Goal: Transaction & Acquisition: Purchase product/service

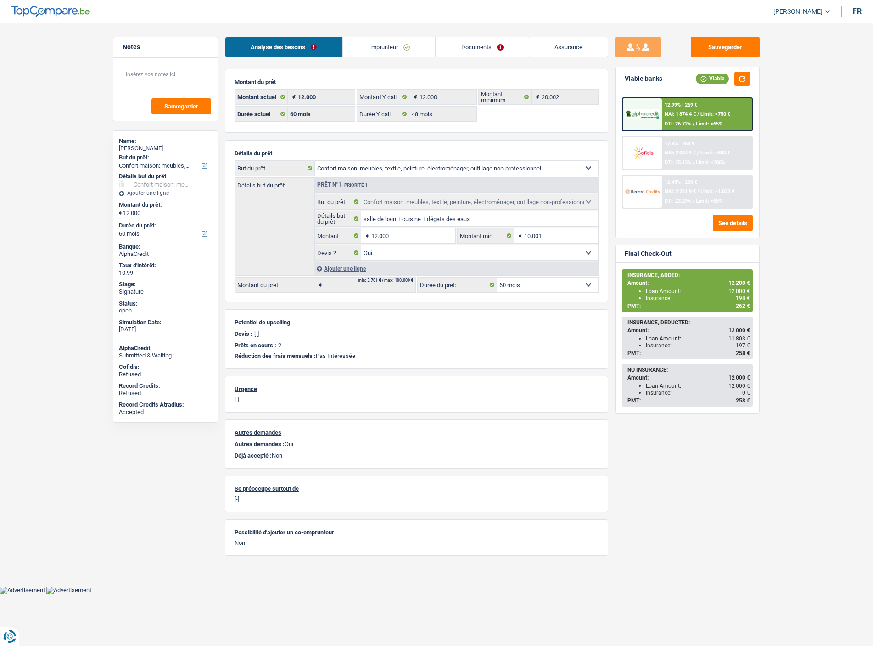
select select "household"
select select "60"
select select "48"
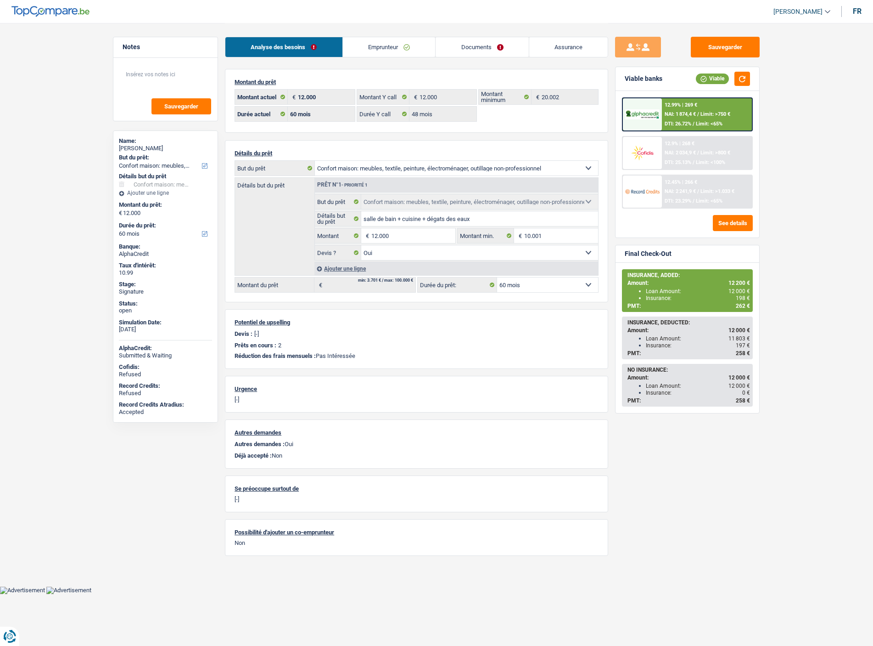
select select "household"
select select "yes"
select select "60"
click at [478, 42] on link "Documents" at bounding box center [482, 47] width 93 height 20
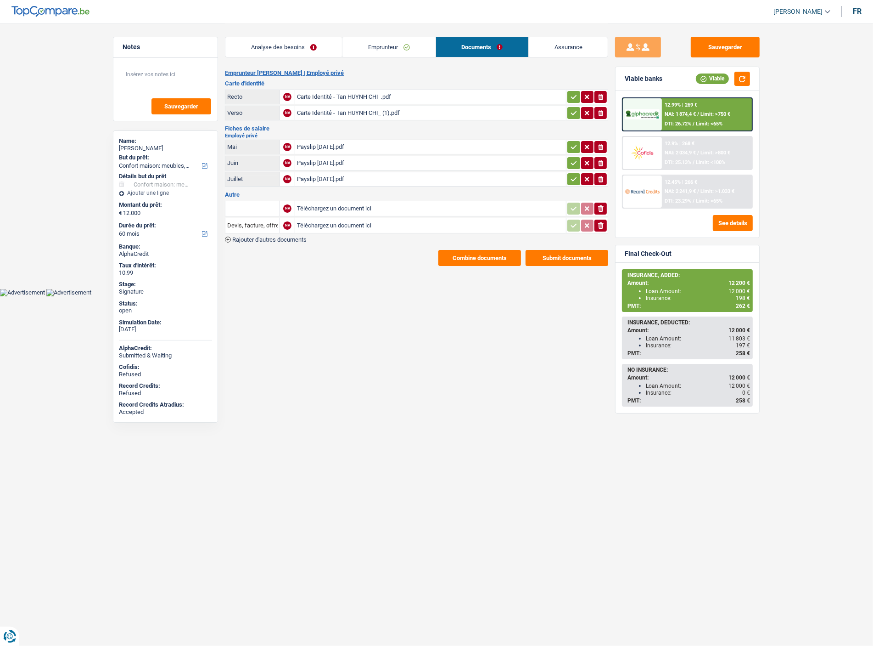
click at [603, 208] on icon "ionicons-v5-e" at bounding box center [600, 208] width 7 height 9
click at [602, 209] on icon "ionicons-v5-e" at bounding box center [600, 208] width 7 height 9
click at [340, 204] on input "Téléchargez un document ici" at bounding box center [430, 209] width 267 height 14
click at [297, 236] on span "Rajouter d'autres documents" at bounding box center [269, 239] width 74 height 6
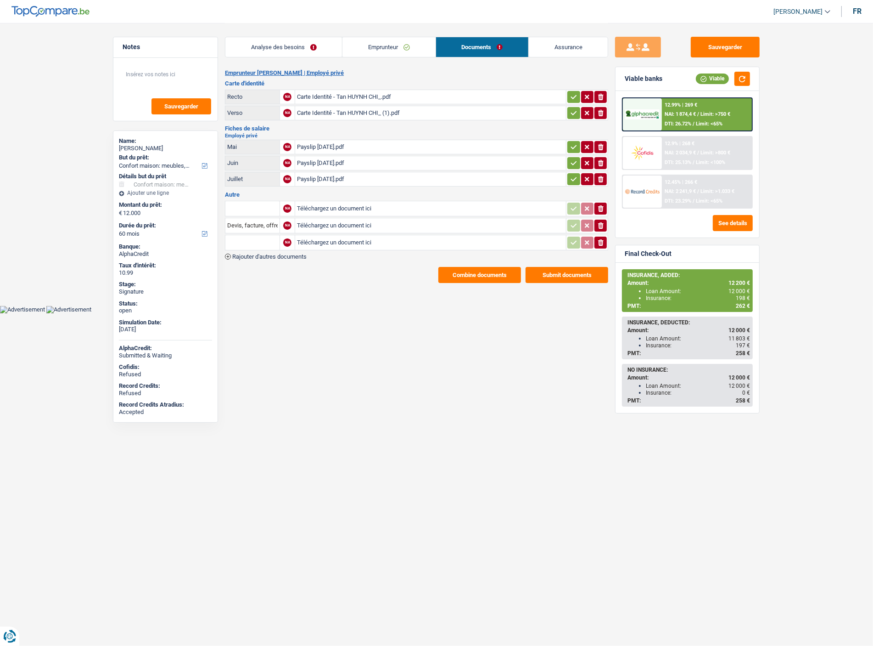
click at [324, 203] on input "Téléchargez un document ici" at bounding box center [430, 209] width 267 height 14
type input "C:\fakepath\IMG-20250915-WA0039.jpg"
click at [341, 223] on input "Téléchargez un document ici" at bounding box center [430, 226] width 267 height 14
type input "C:\fakepath\IMG-20250915-WA0041.jpg"
click at [326, 240] on input "Téléchargez un document ici" at bounding box center [430, 243] width 267 height 14
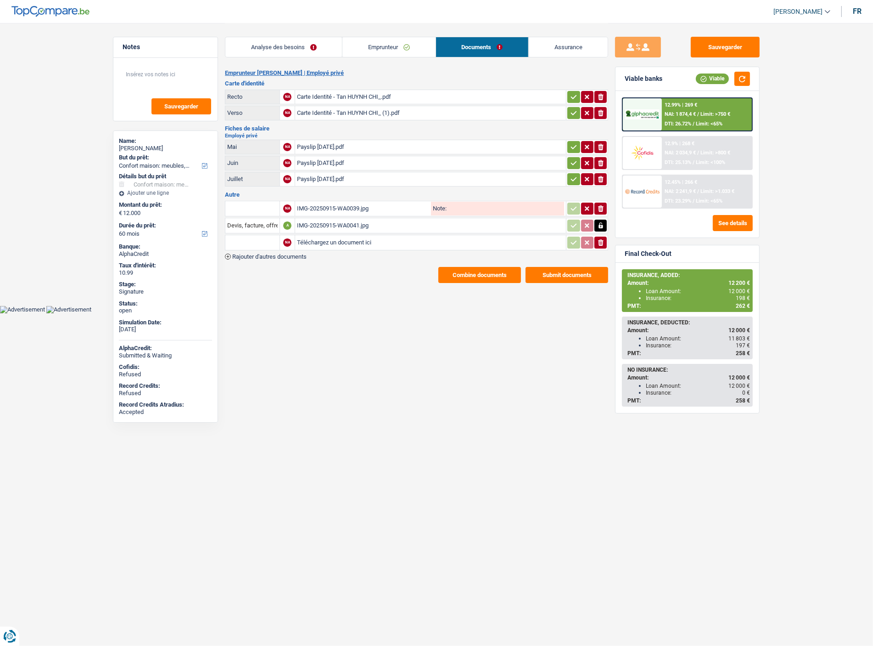
type input "C:\fakepath\Extrait Huynh Chi.pdf"
click at [258, 210] on input "text" at bounding box center [252, 208] width 51 height 15
click at [253, 224] on li "Carte bancaire" at bounding box center [277, 226] width 94 height 11
type input "Carte bancaire"
click at [255, 222] on input "Devis, facture, offre, bon de commande" at bounding box center [252, 225] width 51 height 15
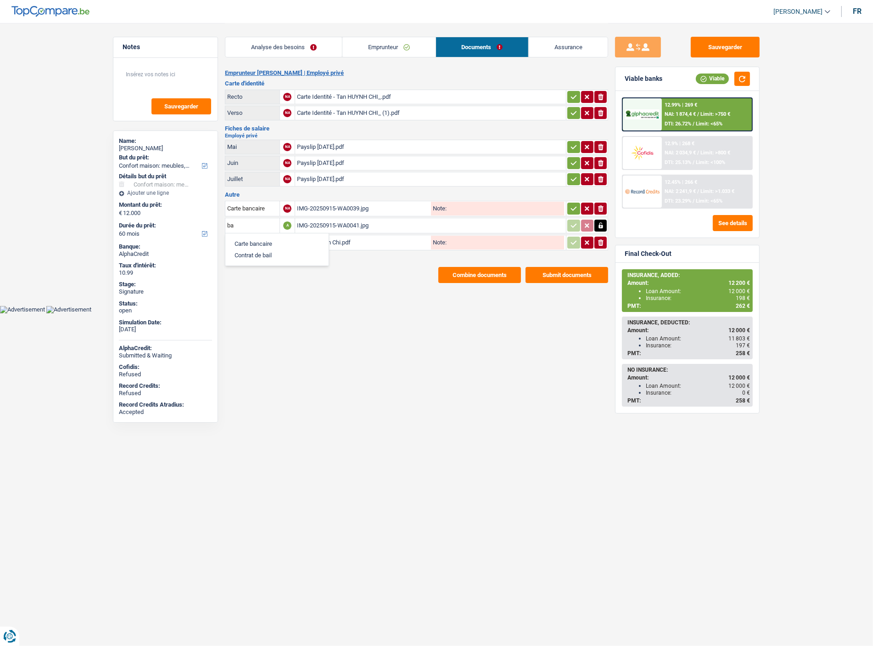
click at [265, 239] on li "Carte bancaire" at bounding box center [277, 243] width 94 height 11
type input "Carte bancaire"
click at [267, 245] on input "text" at bounding box center [252, 242] width 51 height 15
drag, startPoint x: 270, startPoint y: 284, endPoint x: 275, endPoint y: 273, distance: 11.9
click at [270, 281] on li "Extraits de compte de toutes les transactions 3 derniers mois" at bounding box center [317, 283] width 175 height 11
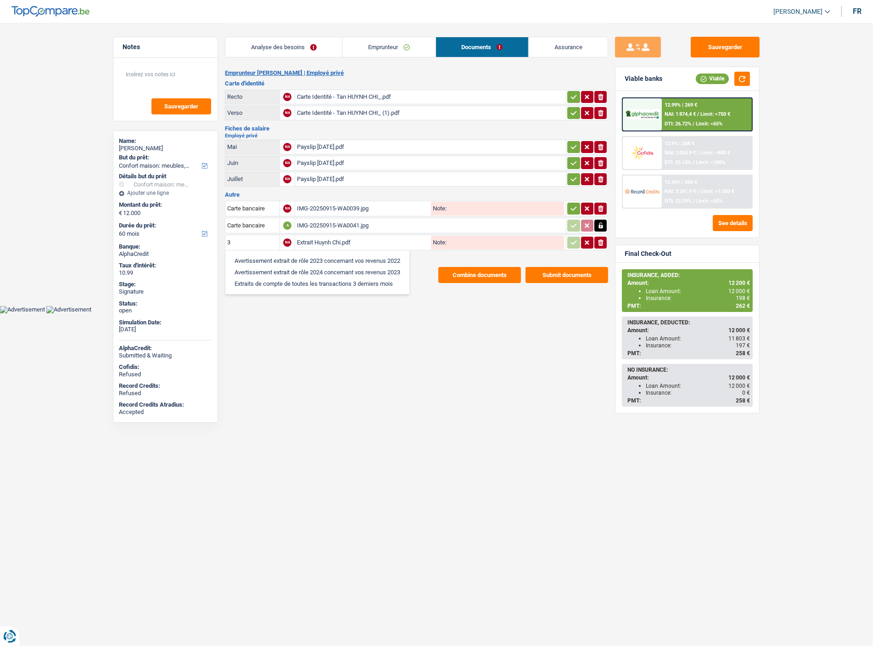
type input "Extraits de compte de toutes les transactions 3 derniers mois"
click at [576, 210] on icon "button" at bounding box center [573, 208] width 7 height 9
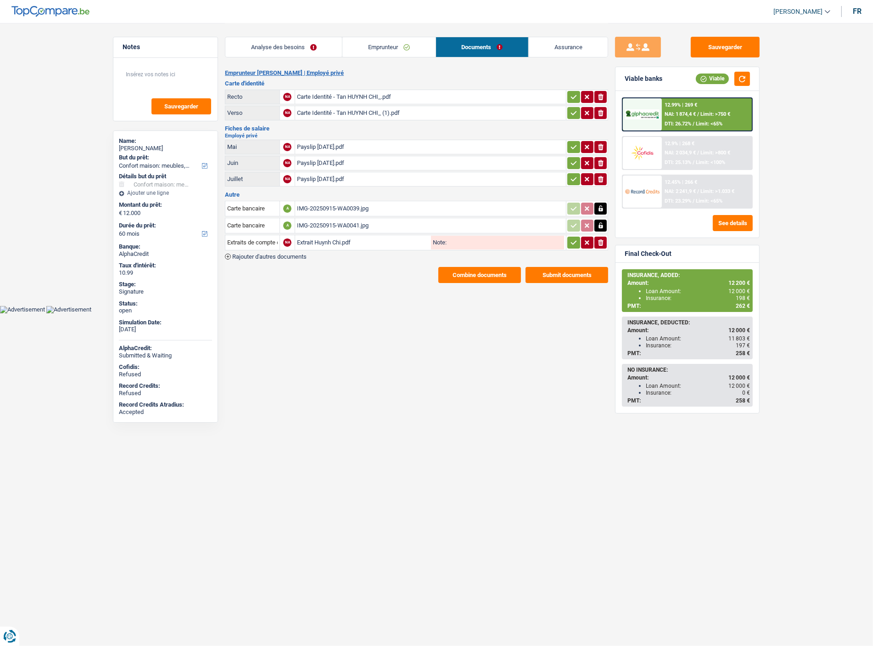
drag, startPoint x: 569, startPoint y: 237, endPoint x: 574, endPoint y: 236, distance: 4.8
click at [570, 238] on icon "button" at bounding box center [573, 242] width 7 height 9
click at [726, 47] on button "Sauvegarder" at bounding box center [725, 47] width 69 height 21
click at [474, 272] on button "Combine documents" at bounding box center [480, 275] width 83 height 16
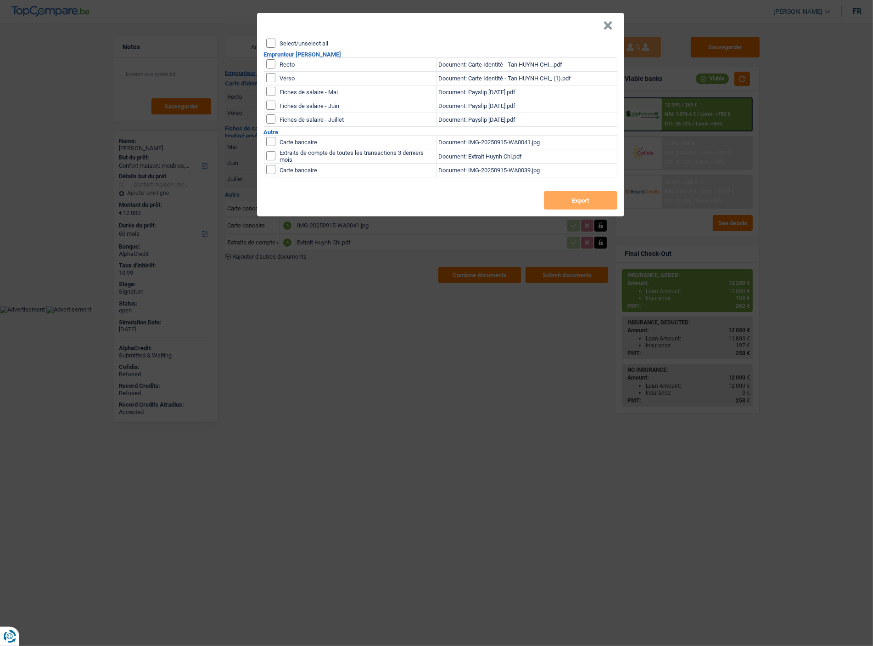
click at [292, 42] on label "Select/unselect all" at bounding box center [304, 43] width 49 height 6
click at [276, 42] on input "Select/unselect all" at bounding box center [270, 43] width 9 height 9
checkbox input "true"
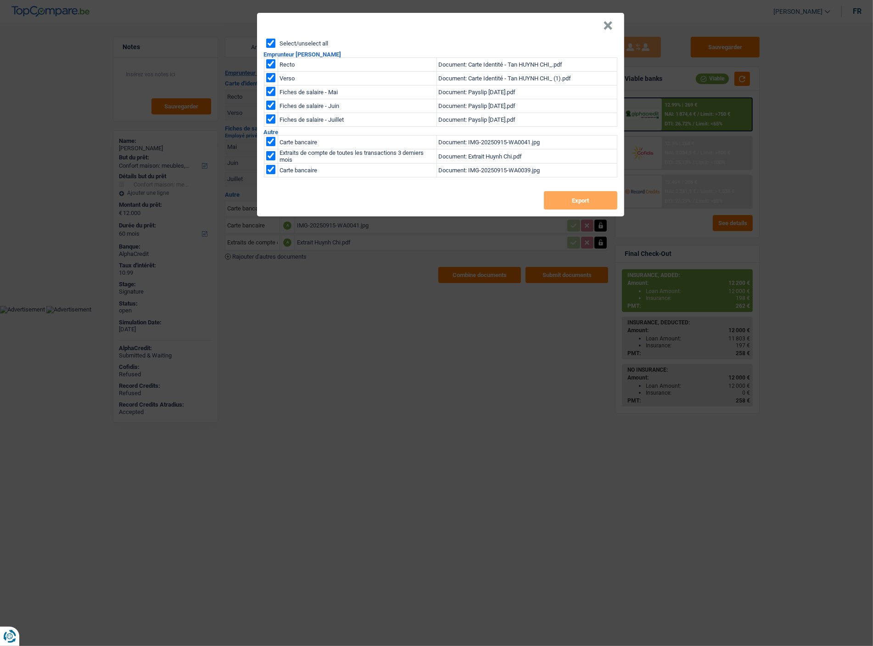
checkbox input "true"
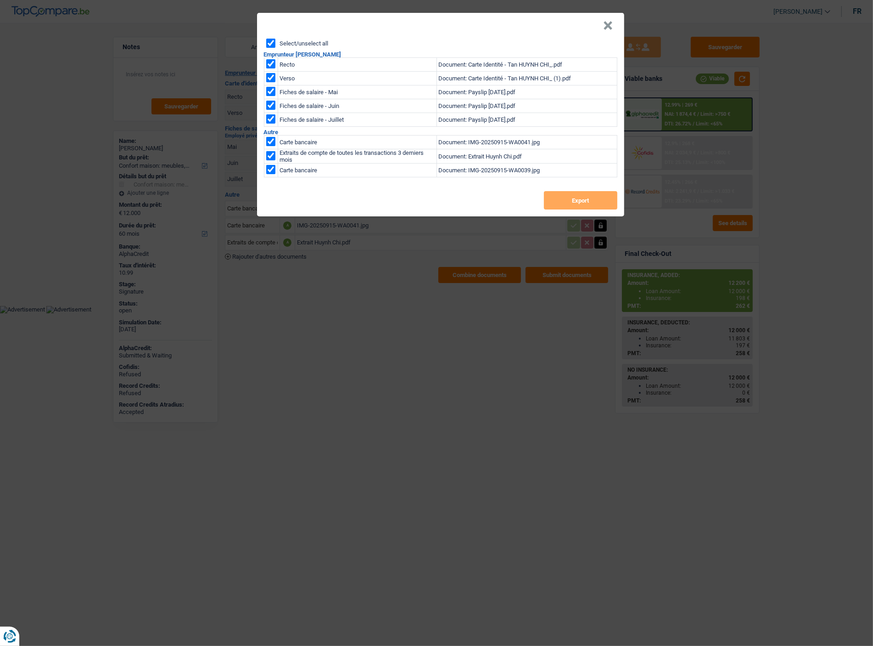
checkbox input "true"
click at [570, 200] on button "Export" at bounding box center [580, 200] width 73 height 18
click at [613, 22] on header "×" at bounding box center [440, 26] width 367 height 26
click at [608, 26] on button "×" at bounding box center [609, 25] width 10 height 9
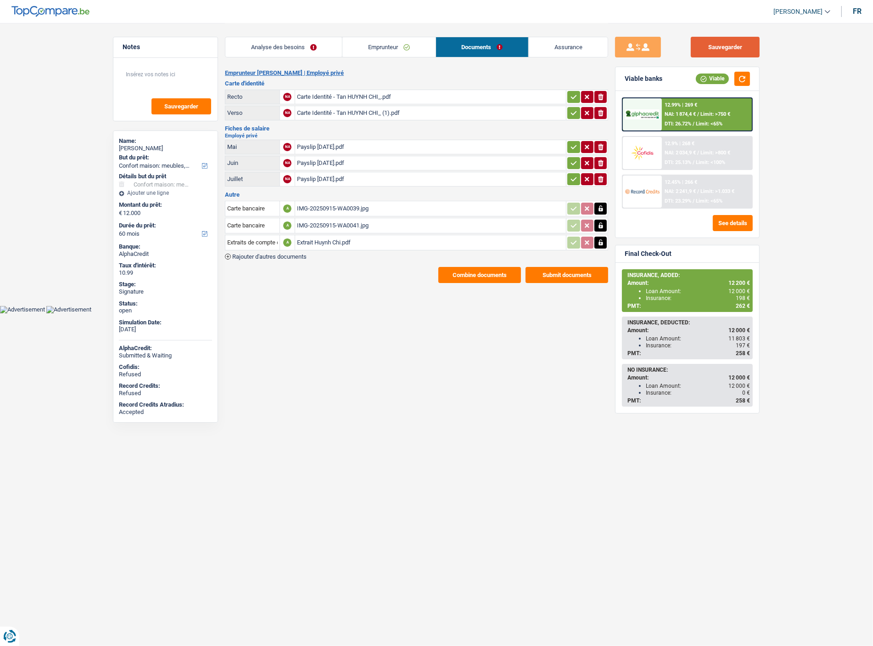
click at [723, 51] on button "Sauvegarder" at bounding box center [725, 47] width 69 height 21
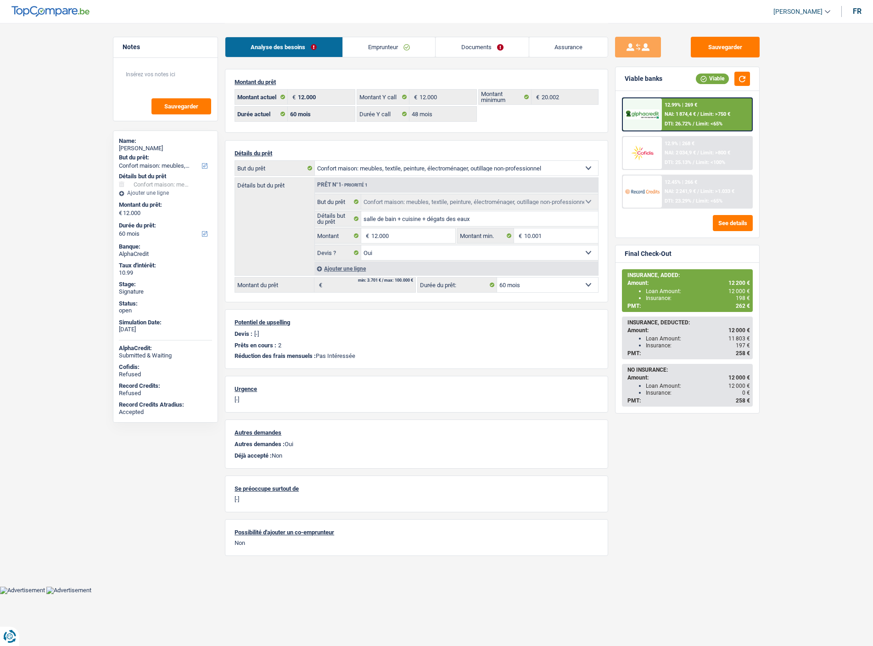
select select "household"
select select "60"
select select "48"
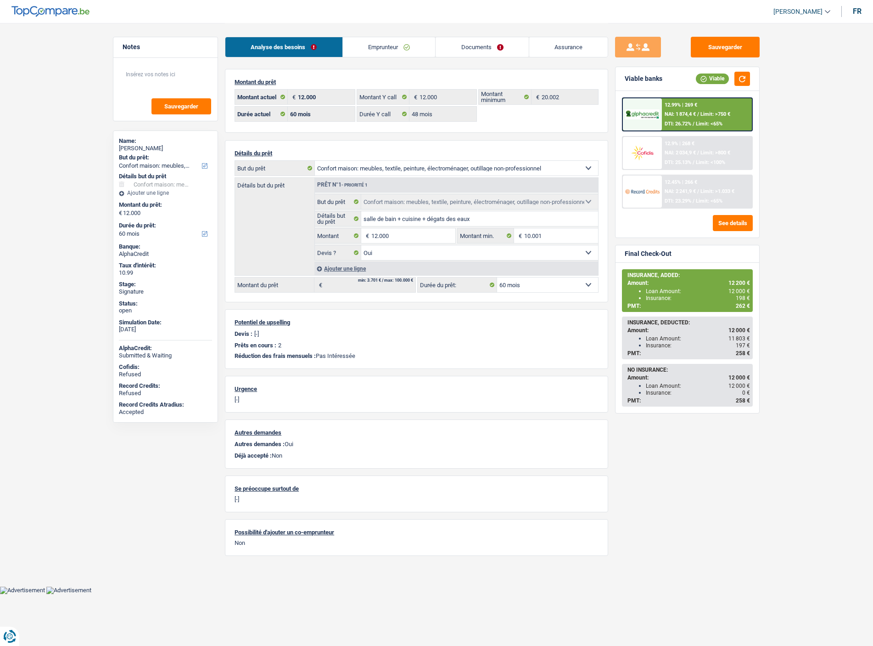
select select "household"
select select "yes"
select select "60"
click at [348, 265] on div "Ajouter une ligne" at bounding box center [457, 268] width 284 height 13
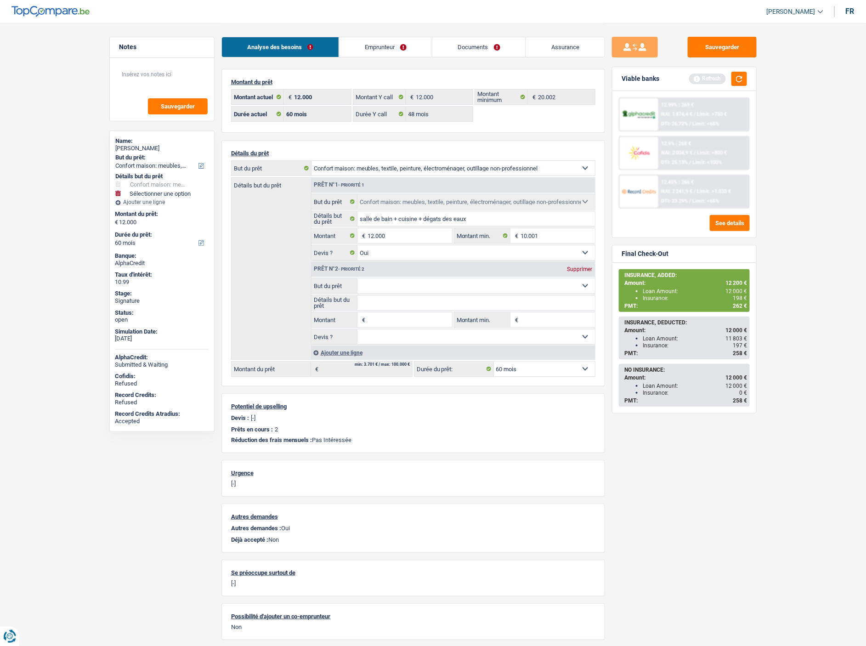
click at [370, 287] on select "Confort maison: meubles, textile, peinture, électroménager, outillage non-profe…" at bounding box center [475, 285] width 237 height 15
select select "insurance"
click at [357, 280] on select "Confort maison: meubles, textile, peinture, électroménager, outillage non-profe…" at bounding box center [475, 285] width 237 height 15
type input "10.001"
select select "insurance"
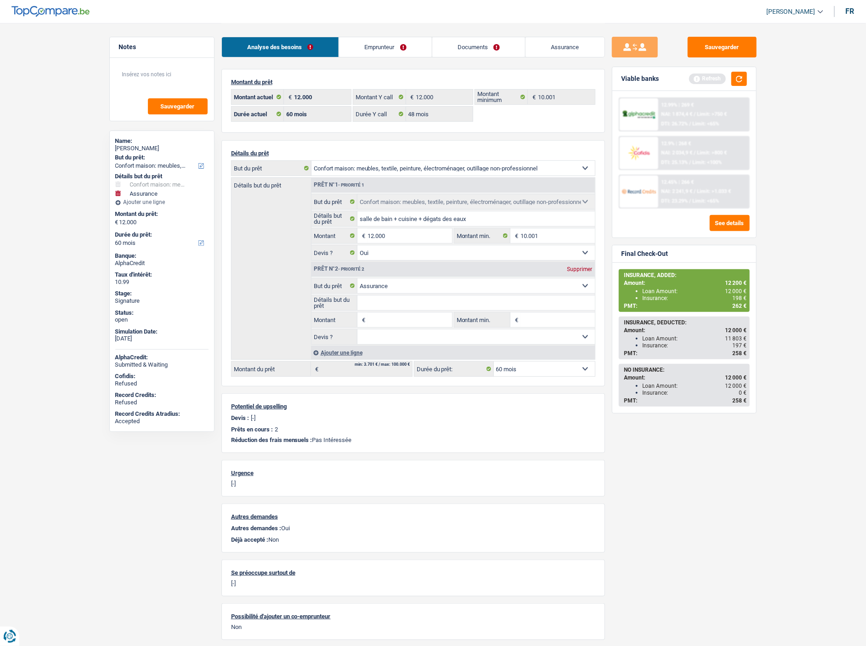
drag, startPoint x: 377, startPoint y: 316, endPoint x: 382, endPoint y: 317, distance: 4.7
click at [377, 316] on input "Montant" at bounding box center [409, 319] width 84 height 15
type input "200"
type input "12.200"
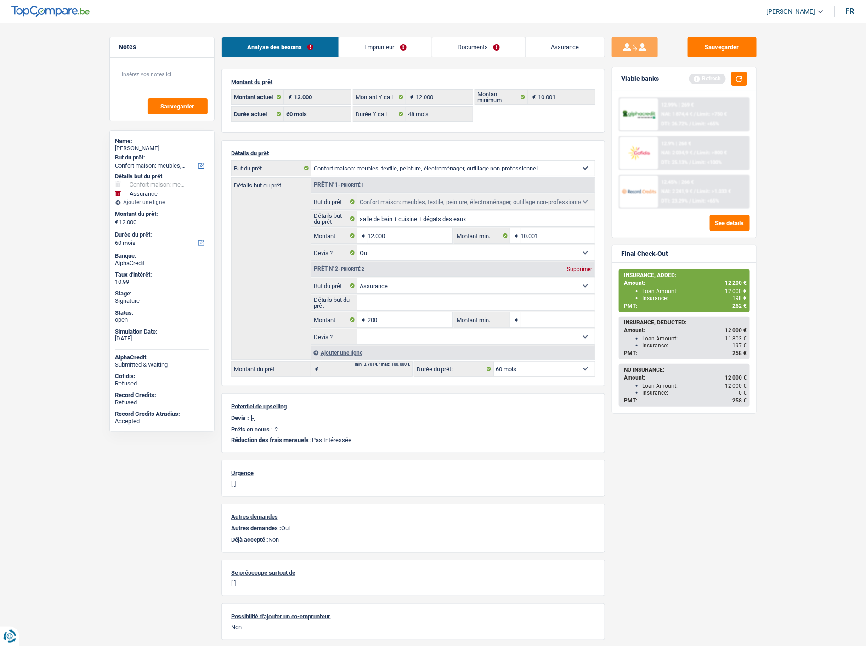
type input "12.200"
click at [713, 468] on div "Sauvegarder Viable banks Refresh 12.99% | 269 € NAI: 1 874,4 € / Limit: >750 € …" at bounding box center [684, 334] width 158 height 594
click at [677, 106] on div "12.99% | 273 €" at bounding box center [677, 105] width 33 height 6
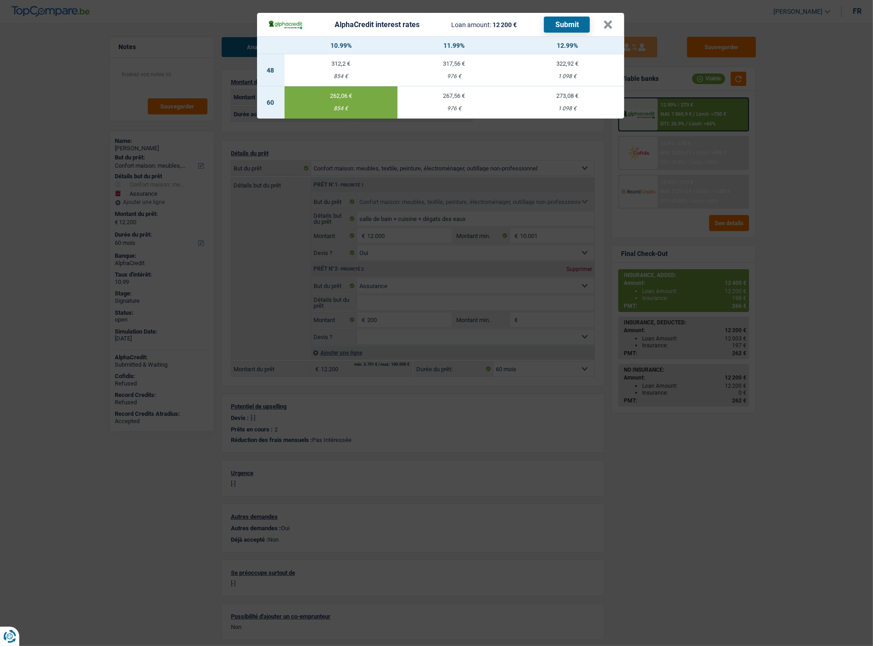
drag, startPoint x: 331, startPoint y: 109, endPoint x: 344, endPoint y: 109, distance: 13.8
click at [344, 109] on div "854 €" at bounding box center [341, 109] width 113 height 6
copy div "854"
drag, startPoint x: 760, startPoint y: 412, endPoint x: 757, endPoint y: 388, distance: 23.6
click at [759, 412] on div "AlphaCredit interest rates Loan amount: 12 200 € Submit × 10.99% 11.99% 12.99% …" at bounding box center [436, 323] width 873 height 646
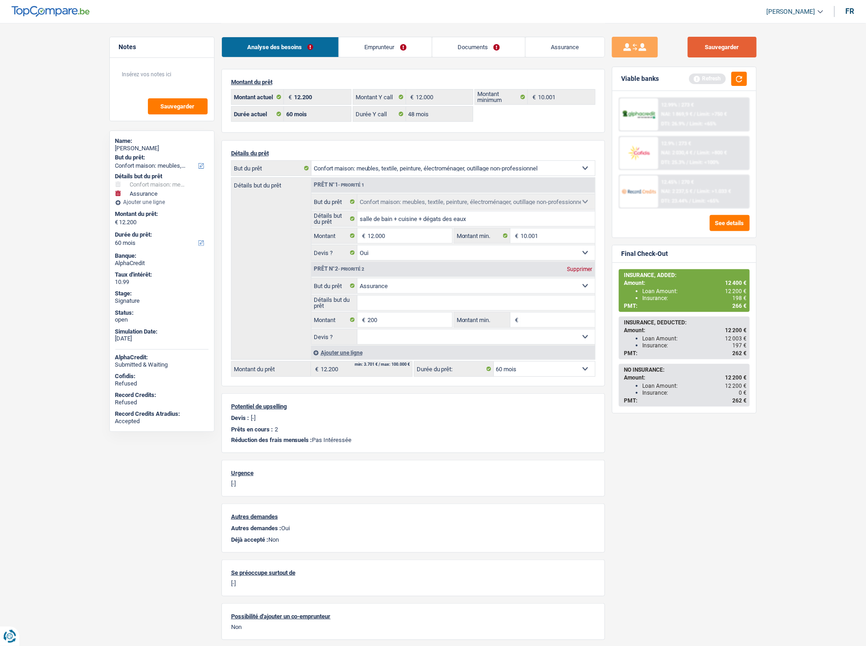
click at [706, 45] on button "Sauvegarder" at bounding box center [721, 47] width 69 height 21
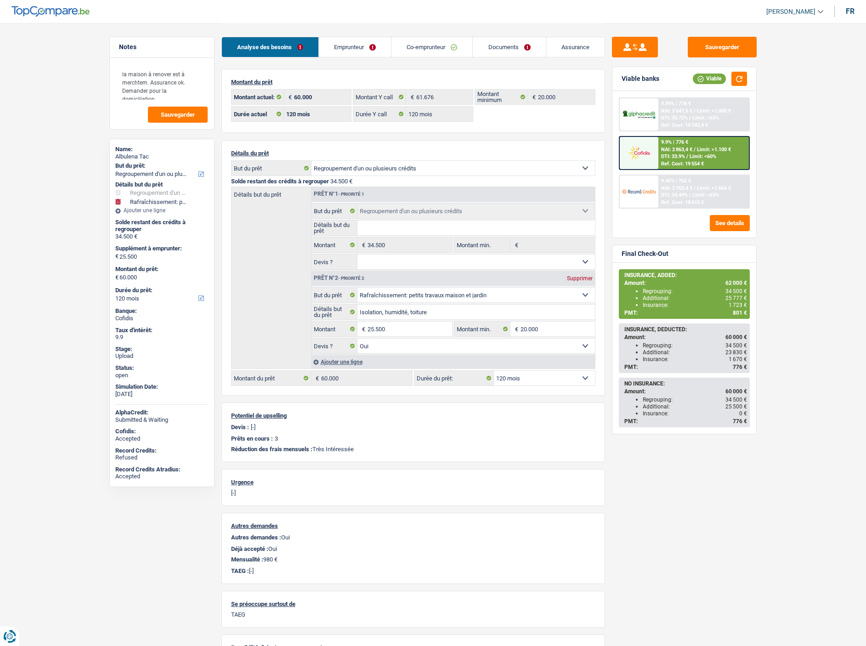
select select "refinancing"
select select "houseOrGarden"
select select "120"
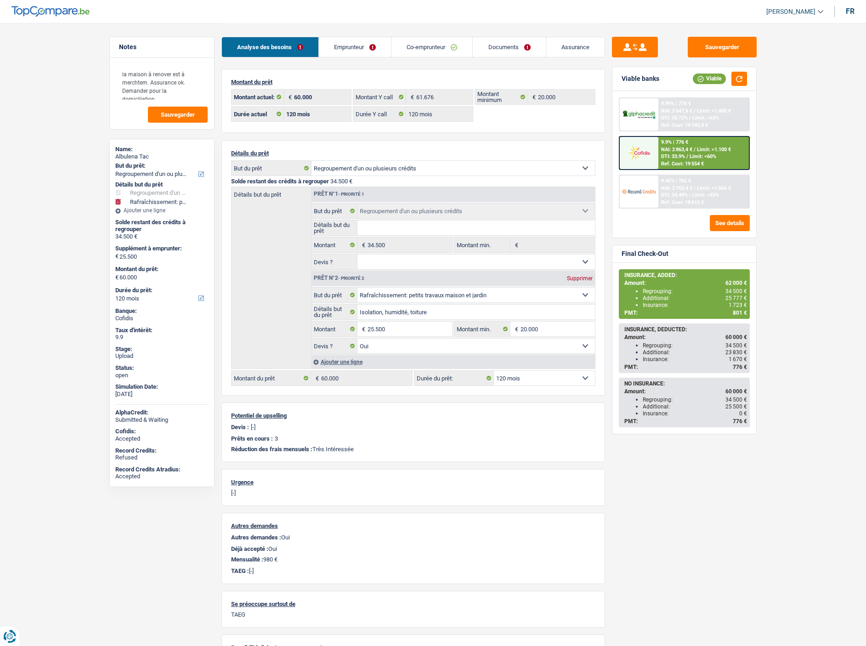
select select "120"
select select "refinancing"
select select "houseOrGarden"
select select "yes"
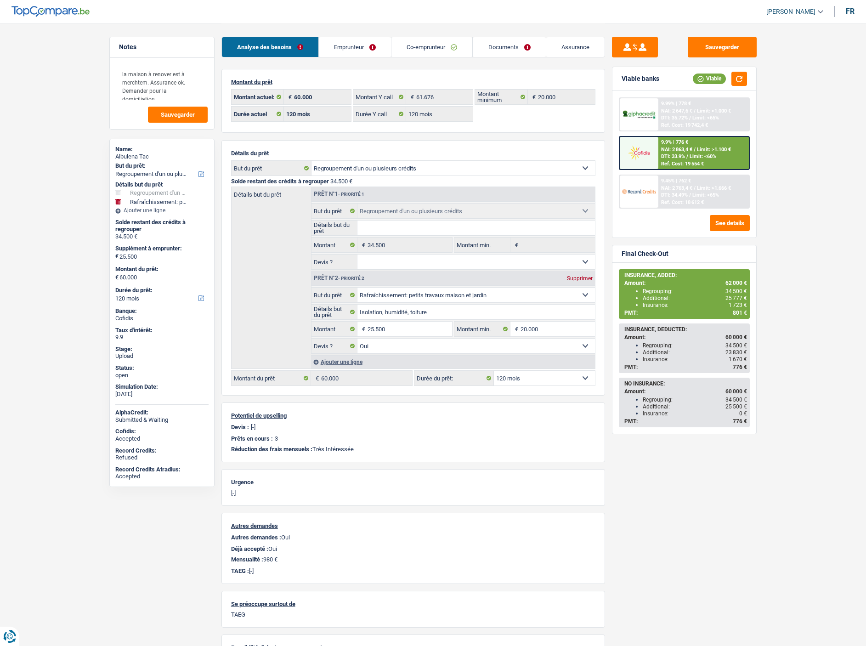
select select "120"
drag, startPoint x: 366, startPoint y: 47, endPoint x: 392, endPoint y: 46, distance: 25.8
click at [366, 47] on link "Emprunteur" at bounding box center [355, 47] width 72 height 20
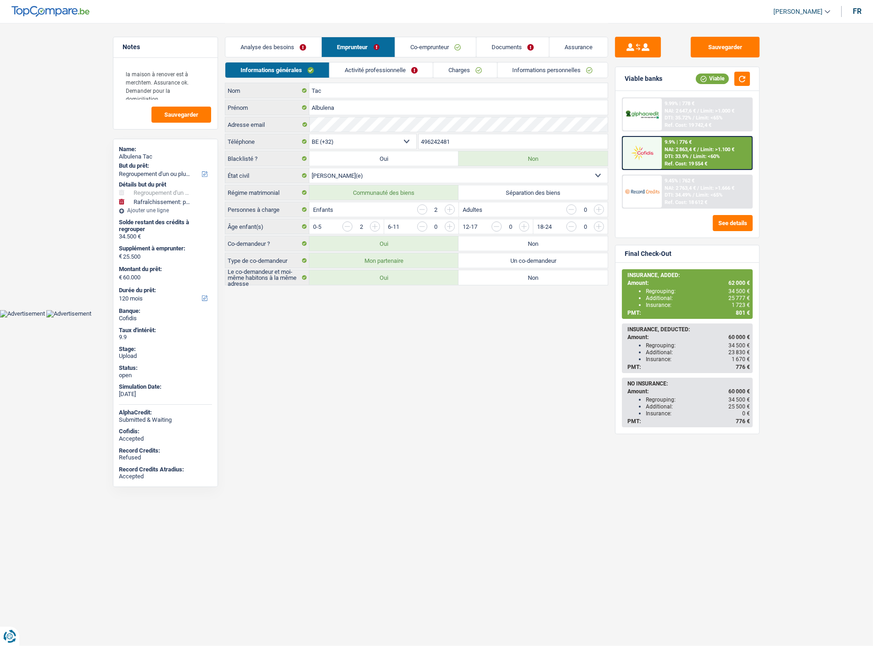
click at [548, 68] on link "Informations personnelles" at bounding box center [553, 69] width 111 height 15
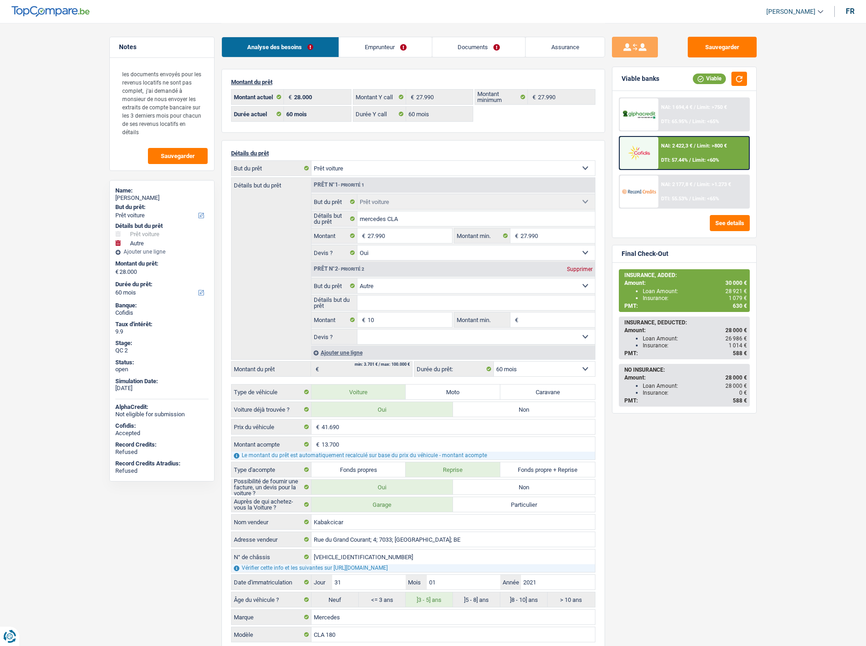
select select "car"
select select "other"
select select "60"
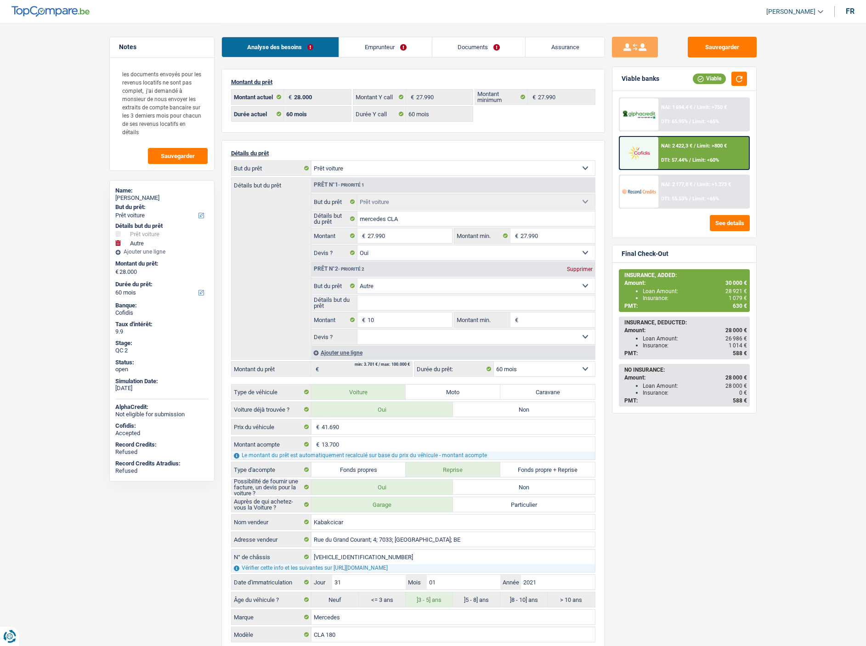
select select "60"
select select "car"
select select "yes"
select select "other"
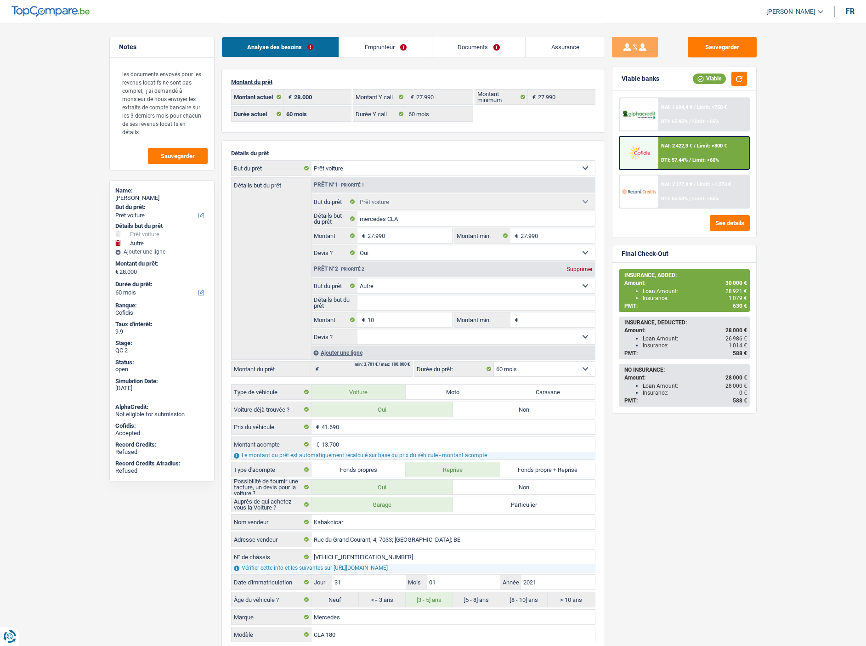
select select "60"
click at [394, 48] on link "Emprunteur" at bounding box center [385, 47] width 93 height 20
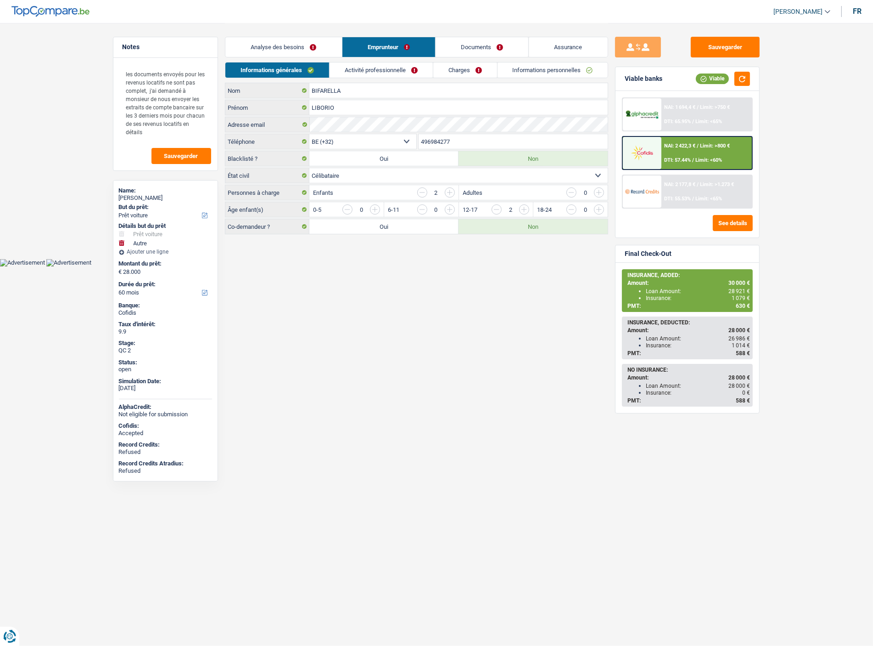
click at [544, 70] on link "Informations personnelles" at bounding box center [553, 69] width 111 height 15
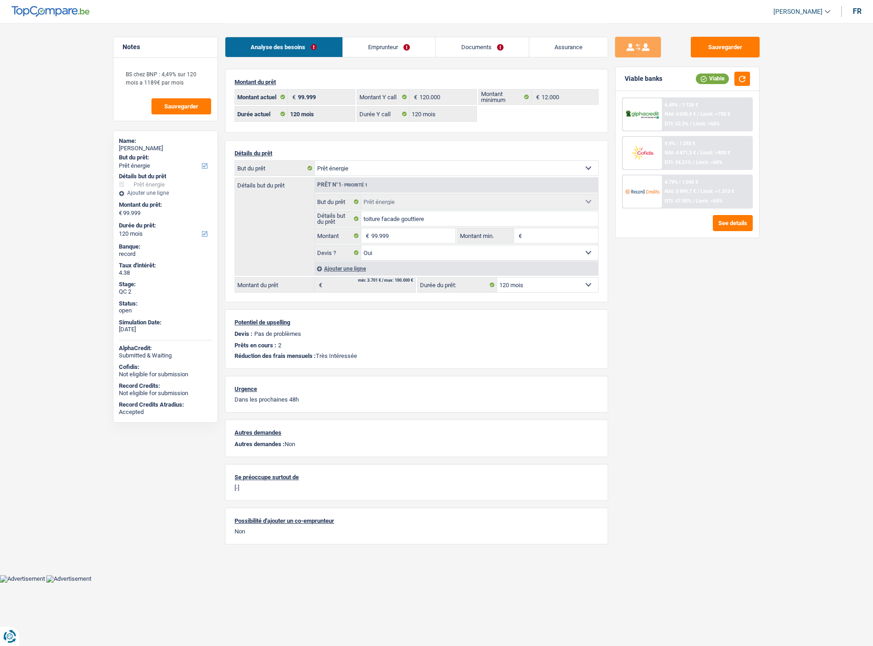
select select "energy"
select select "120"
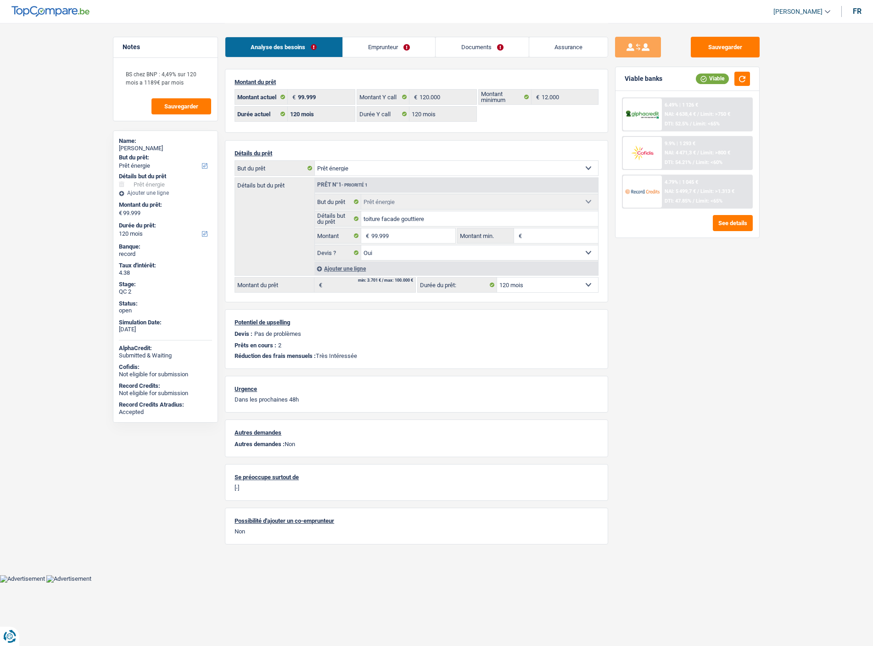
select select "energy"
select select "yes"
select select "120"
click at [476, 47] on link "Documents" at bounding box center [482, 47] width 93 height 20
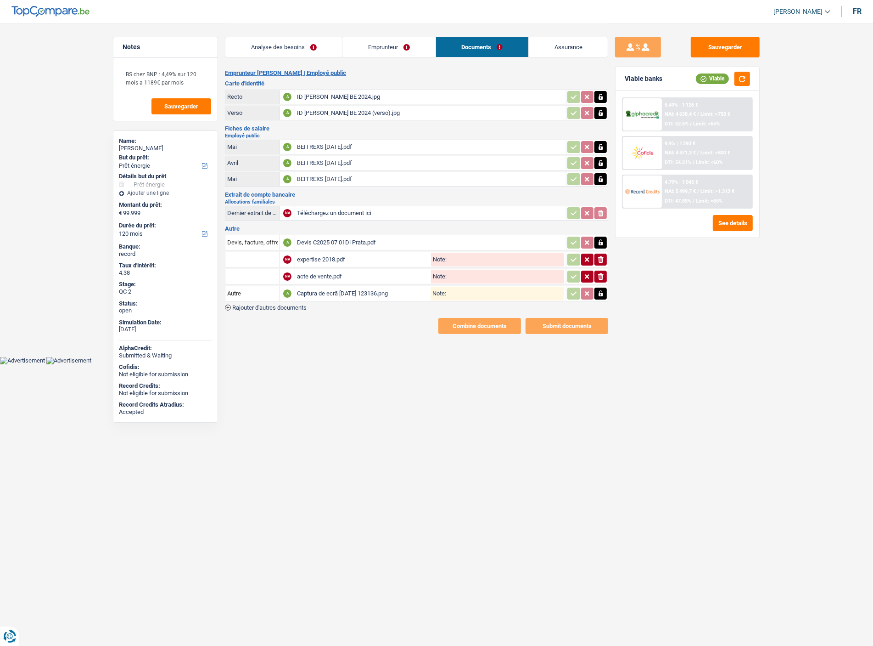
click at [299, 304] on span "Rajouter d'autres documents" at bounding box center [269, 307] width 74 height 6
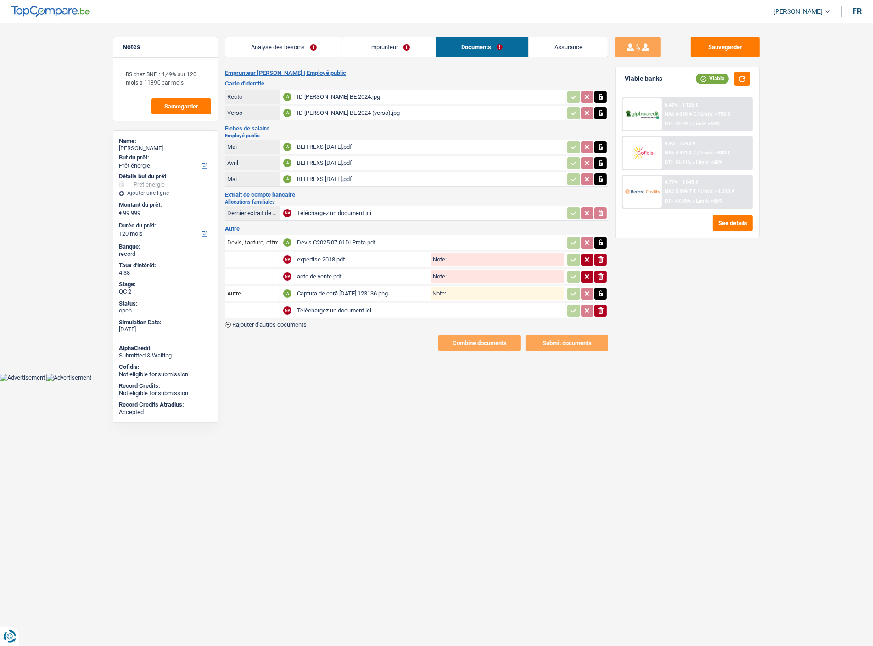
click at [285, 324] on div "Emprunteur Nicolas Di Prata | Employé public Carte d'identité Recto A ID Nicola…" at bounding box center [416, 209] width 383 height 281
click at [286, 322] on span "Rajouter d'autres documents" at bounding box center [269, 324] width 74 height 6
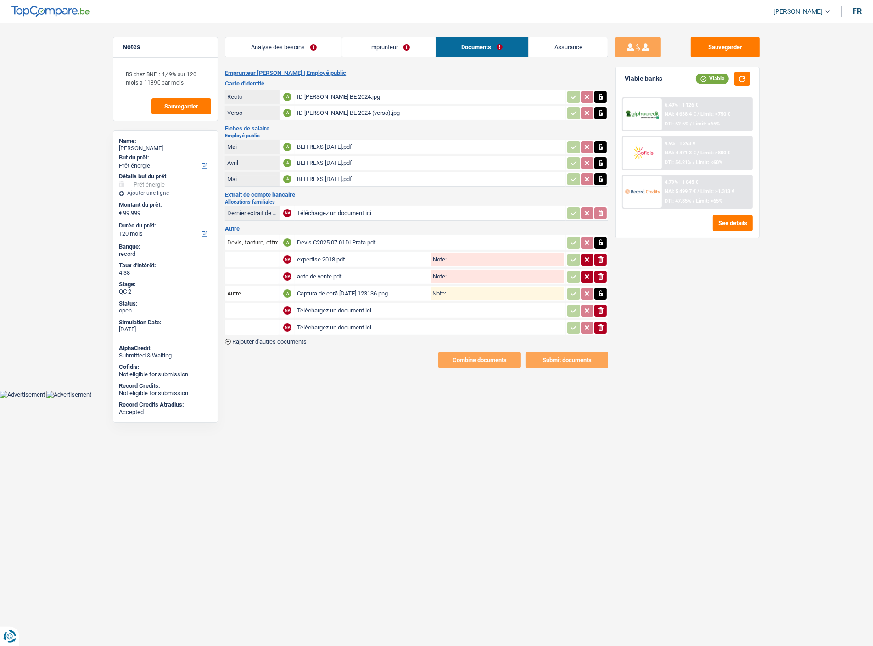
click at [312, 304] on input "Téléchargez un document ici" at bounding box center [430, 311] width 267 height 14
type input "C:\fakepath\Devis Di Prata.pdf"
click at [349, 321] on input "Téléchargez un document ici" at bounding box center [430, 328] width 267 height 14
type input "C:\fakepath\RIB BGL BNP Paribas Nicolas DI Prata 11092025.pdf"
click at [262, 306] on input "text" at bounding box center [252, 310] width 51 height 15
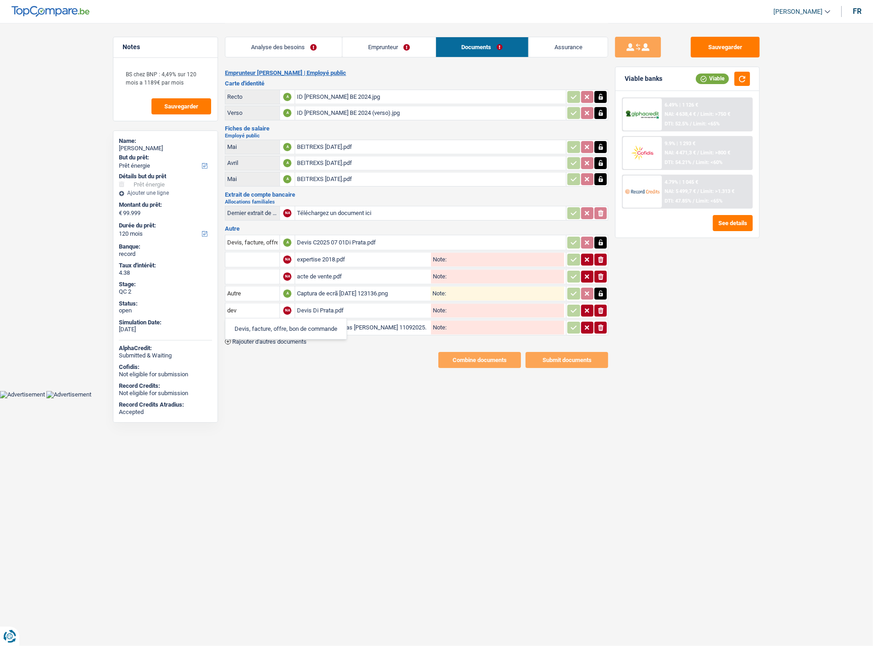
click at [253, 323] on li "Devis, facture, offre, bon de commande" at bounding box center [286, 328] width 112 height 11
type input "Devis, facture, offre, bon de commande"
click at [250, 327] on input "text" at bounding box center [252, 327] width 51 height 15
click at [250, 340] on li "Autre" at bounding box center [277, 345] width 94 height 11
type input "Autre"
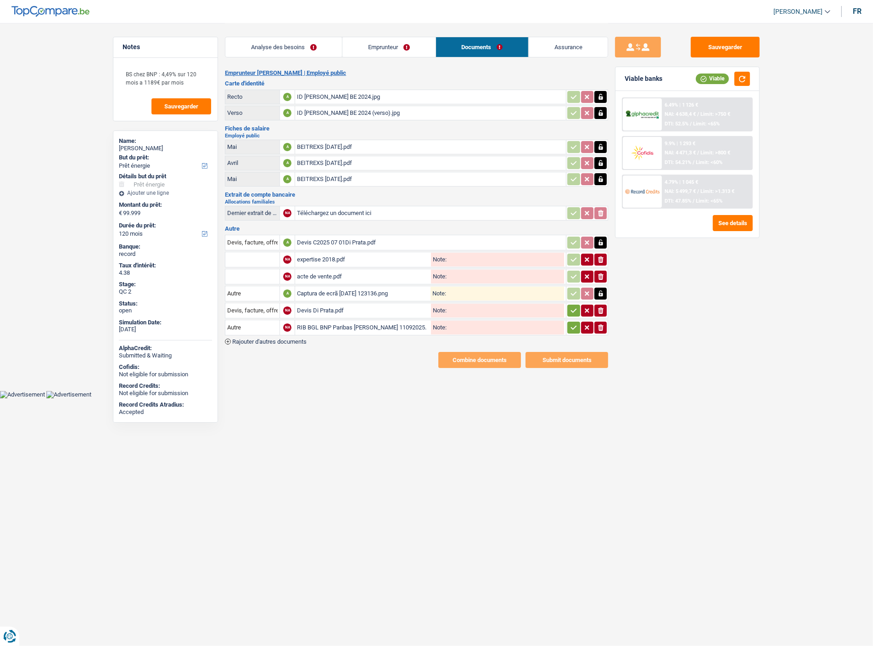
click at [577, 309] on button "button" at bounding box center [574, 310] width 12 height 12
click at [570, 325] on icon "button" at bounding box center [573, 327] width 7 height 9
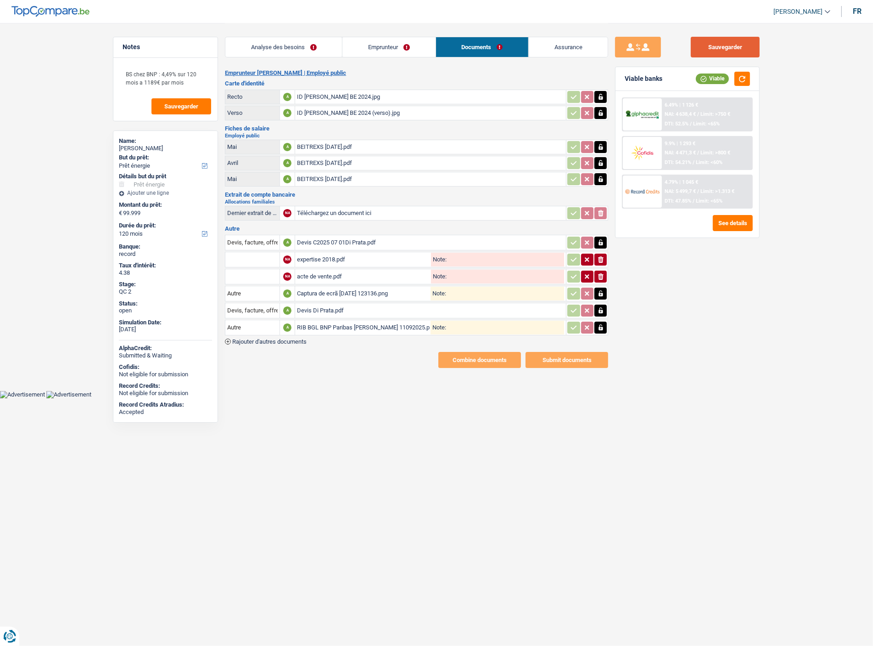
click at [720, 54] on button "Sauvegarder" at bounding box center [725, 47] width 69 height 21
click at [557, 398] on html "Vous avez le contrôle de vos données Nous utilisons des cookies, tout comme nos…" at bounding box center [436, 199] width 873 height 398
click at [714, 45] on button "Sauvegarder" at bounding box center [725, 47] width 69 height 21
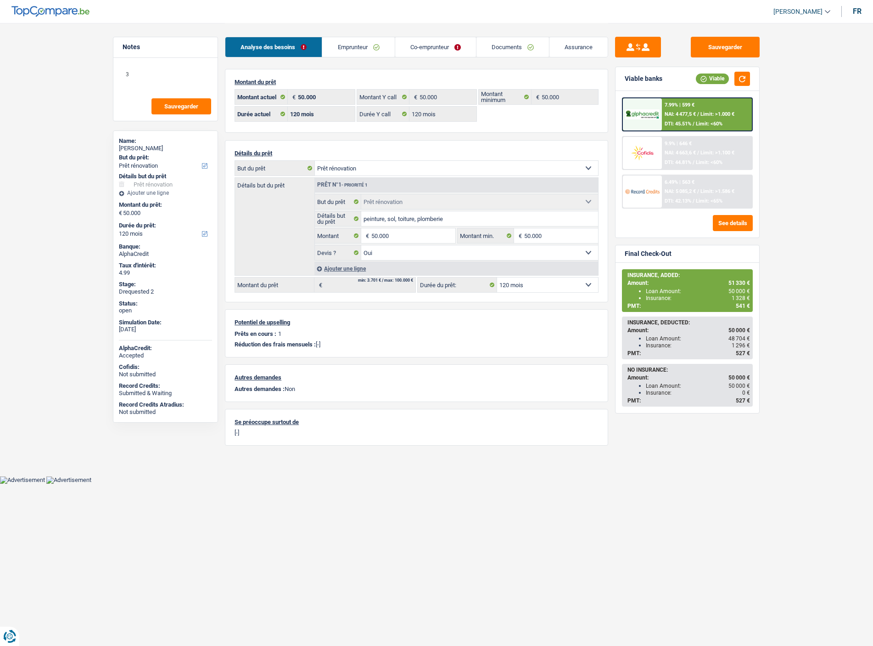
select select "renovation"
select select "120"
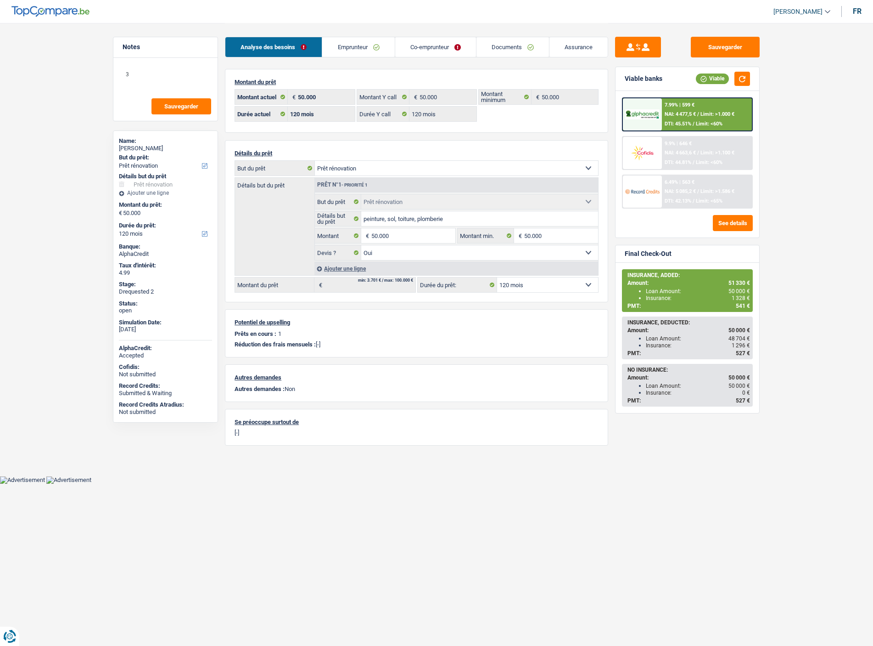
select select "renovation"
select select "yes"
select select "120"
click at [498, 45] on link "Documents" at bounding box center [513, 47] width 73 height 20
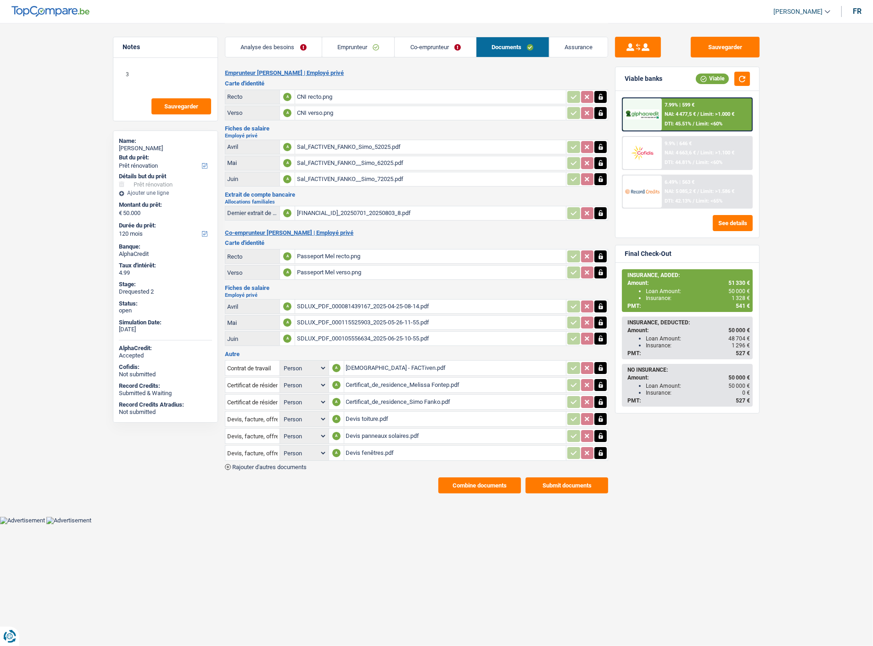
click at [290, 464] on span "Rajouter d'autres documents" at bounding box center [269, 467] width 74 height 6
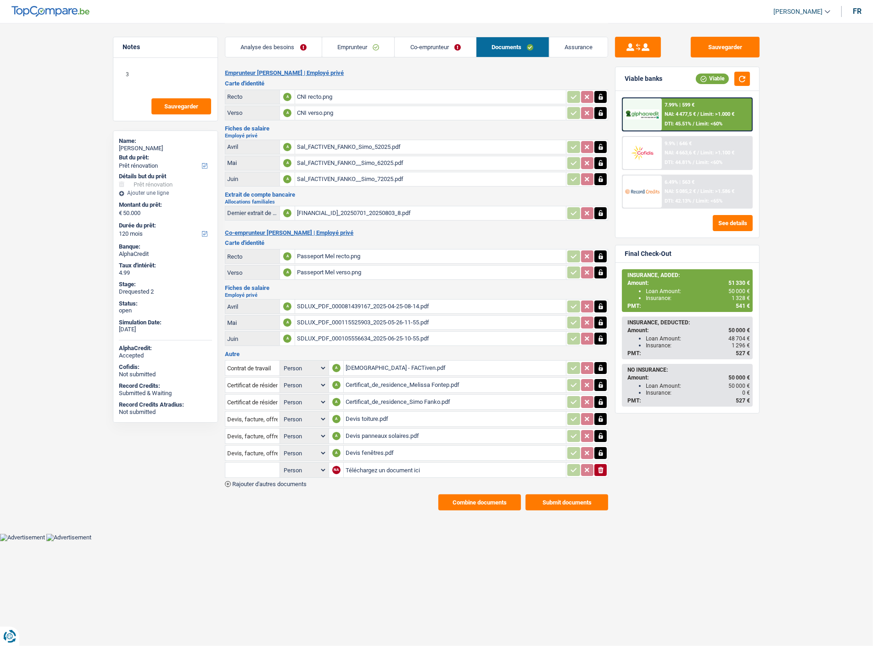
click at [360, 467] on input "Téléchargez un document ici" at bounding box center [455, 470] width 219 height 14
type input "C:\fakepath\Carte ING - Fanko.pdf"
click at [271, 464] on input "text" at bounding box center [252, 469] width 51 height 15
click at [270, 482] on li "Carte bancaire" at bounding box center [277, 487] width 94 height 11
type input "Carte bancaire"
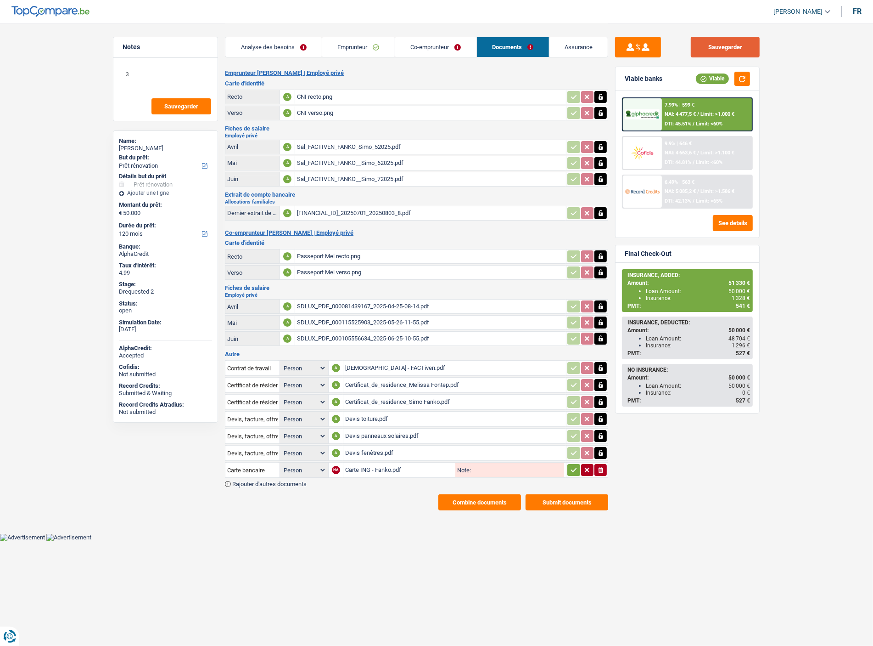
click at [742, 48] on button "Sauvegarder" at bounding box center [725, 47] width 69 height 21
click at [713, 45] on button "Sauvegarder" at bounding box center [725, 47] width 69 height 21
click at [671, 111] on span "NAI: 4 477,5 €" at bounding box center [680, 114] width 31 height 6
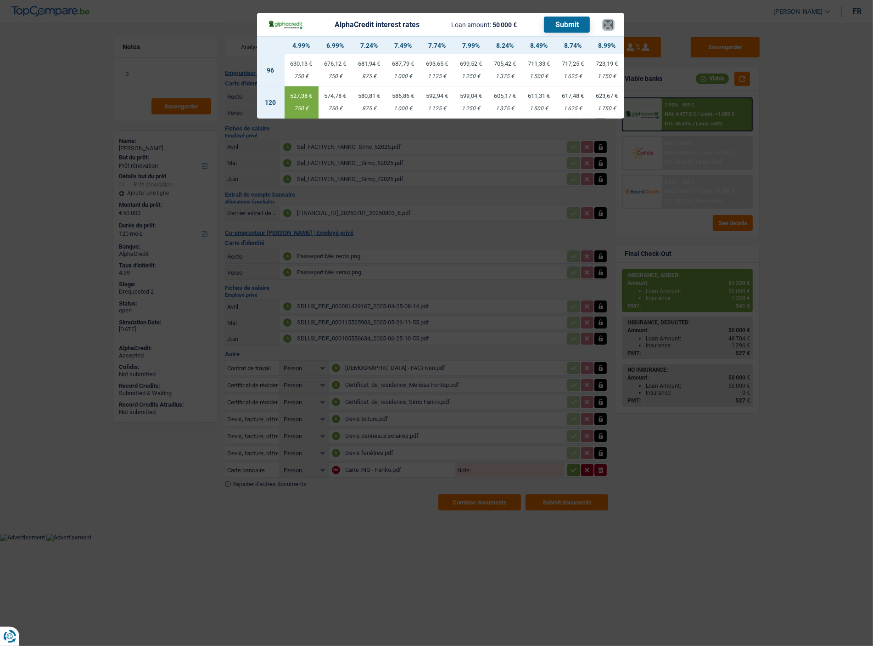
click at [607, 23] on button "×" at bounding box center [609, 24] width 10 height 9
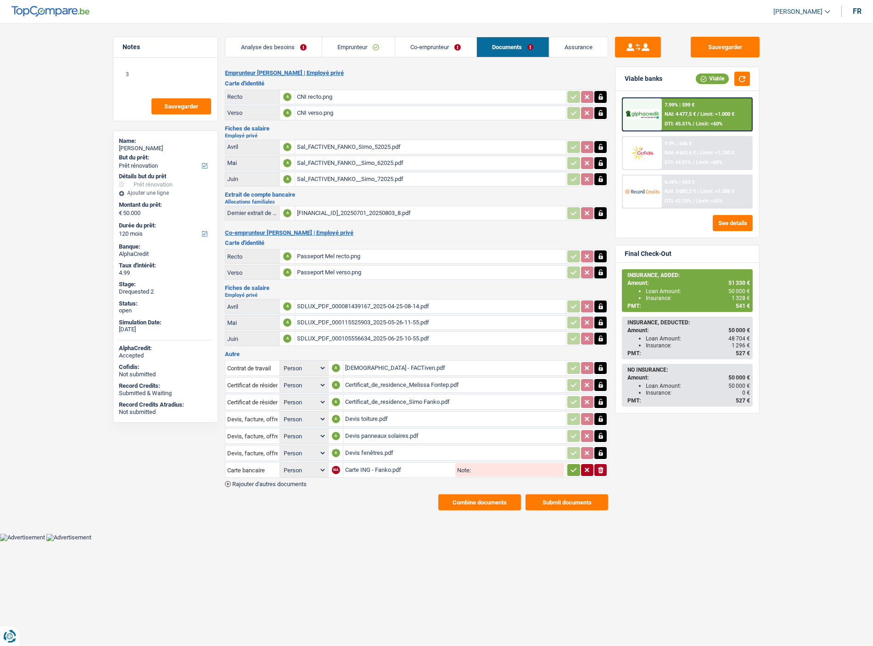
click at [415, 49] on link "Co-emprunteur" at bounding box center [435, 47] width 81 height 20
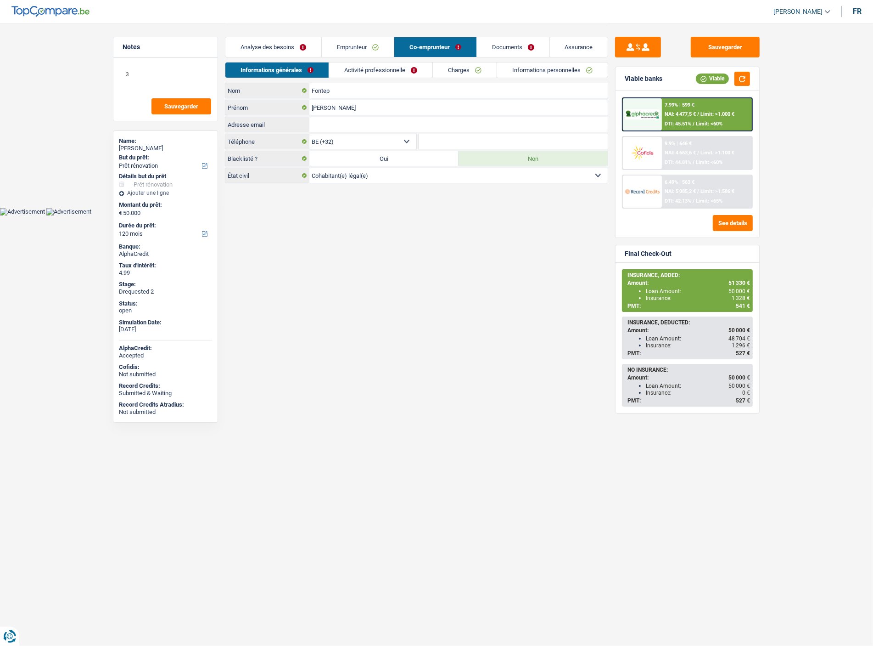
click at [370, 46] on link "Emprunteur" at bounding box center [358, 47] width 72 height 20
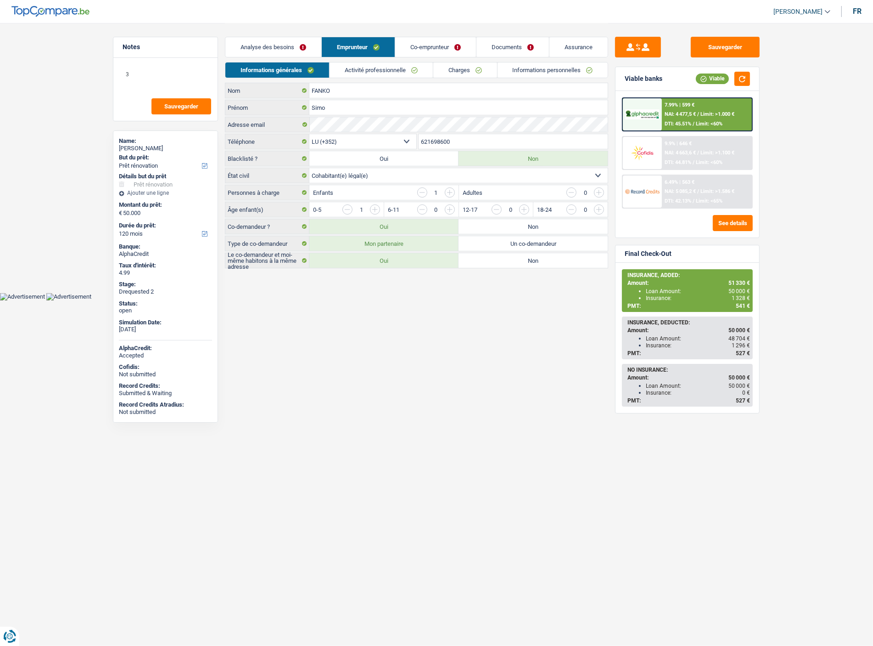
drag, startPoint x: 380, startPoint y: 67, endPoint x: 402, endPoint y: 69, distance: 22.2
click at [382, 68] on link "Activité professionnelle" at bounding box center [381, 69] width 103 height 15
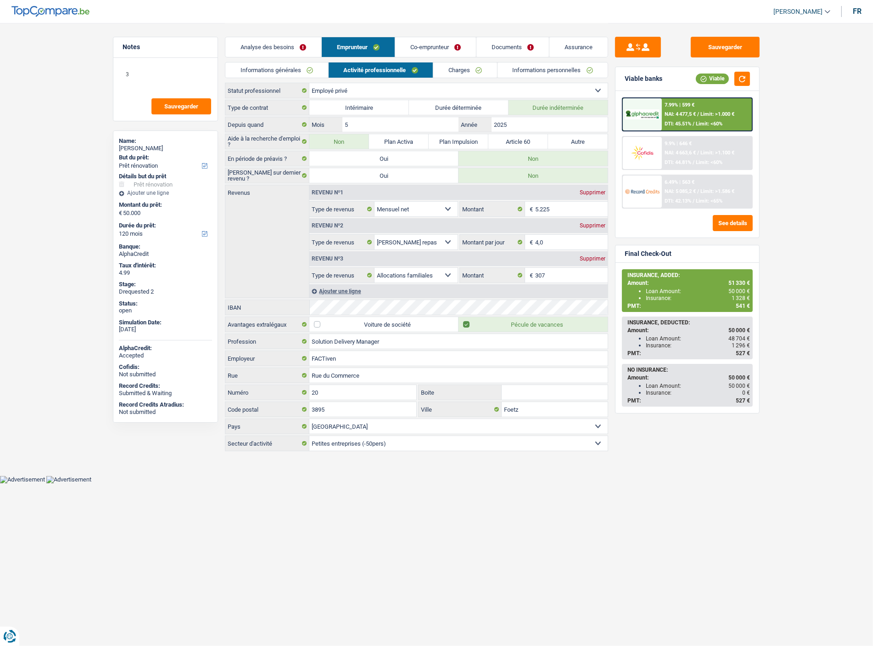
click at [464, 71] on link "Charges" at bounding box center [465, 69] width 64 height 15
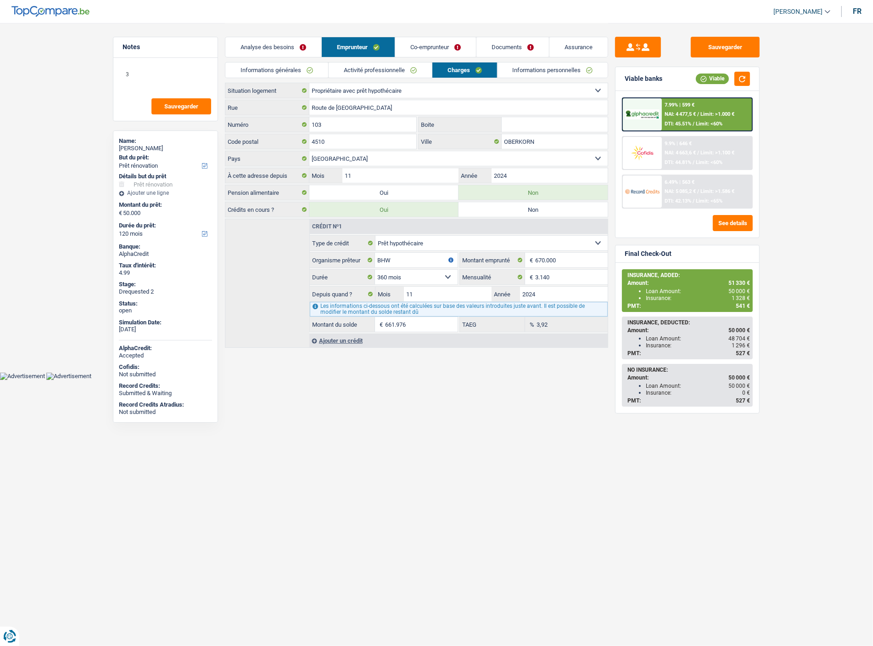
click at [419, 42] on link "Co-emprunteur" at bounding box center [435, 47] width 81 height 20
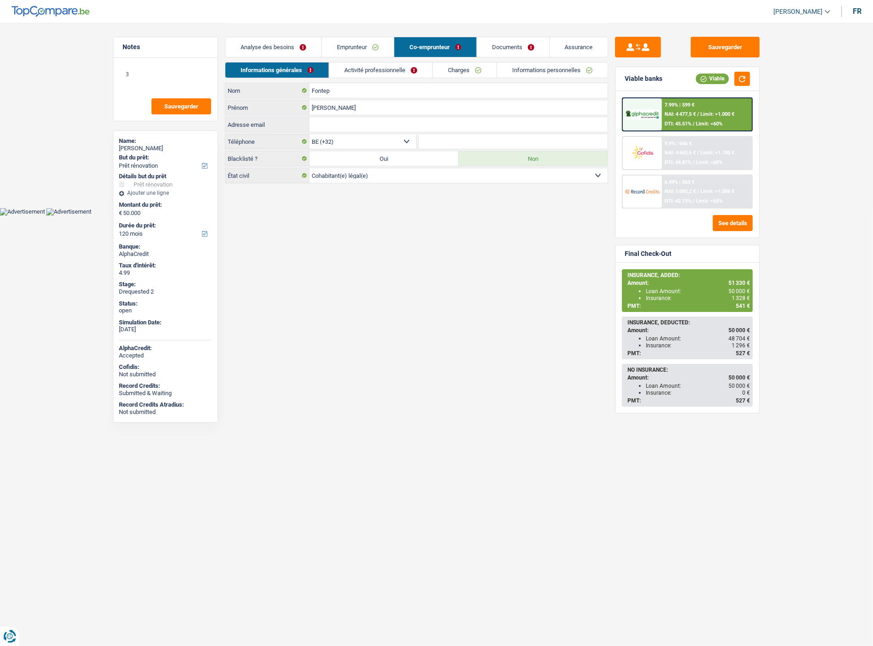
click at [297, 51] on link "Analyse des besoins" at bounding box center [273, 47] width 96 height 20
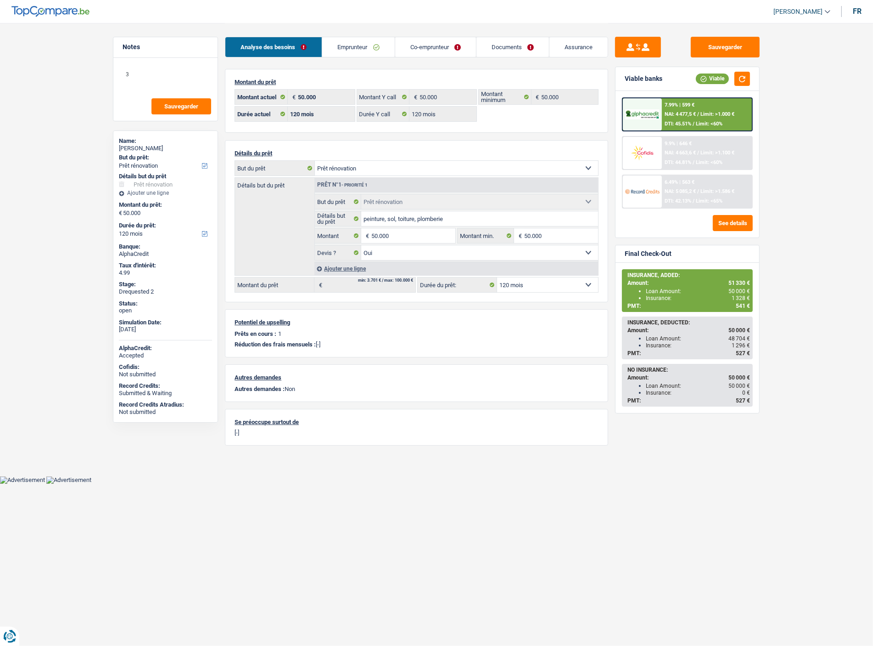
click at [361, 42] on link "Emprunteur" at bounding box center [358, 47] width 72 height 20
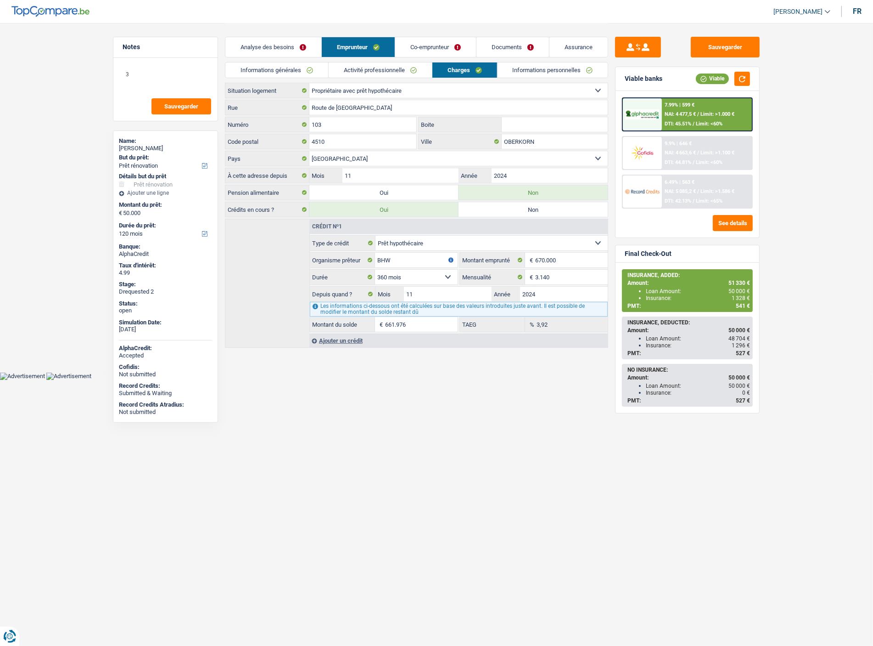
click at [411, 46] on link "Co-emprunteur" at bounding box center [435, 47] width 81 height 20
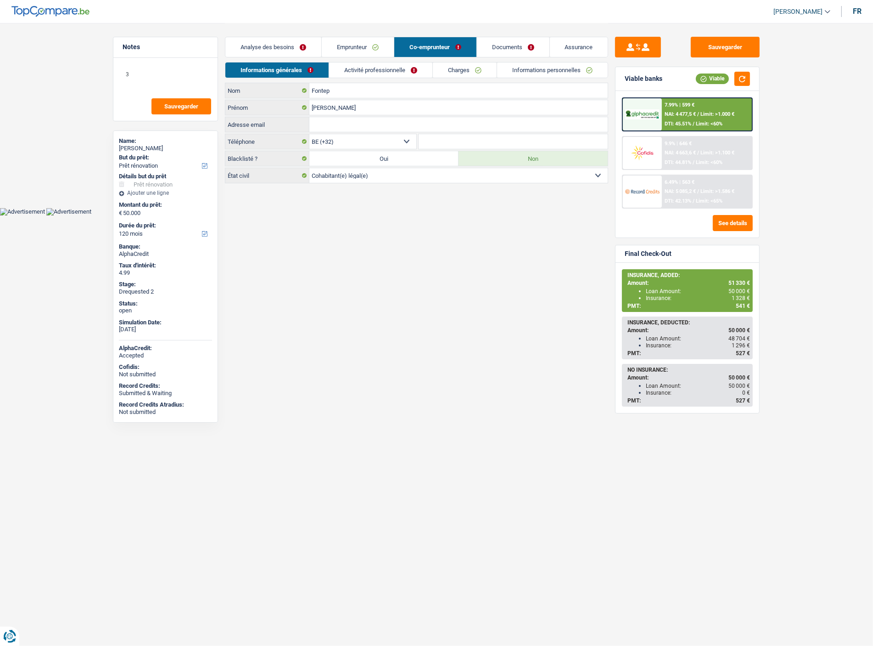
click at [512, 45] on link "Documents" at bounding box center [513, 47] width 73 height 20
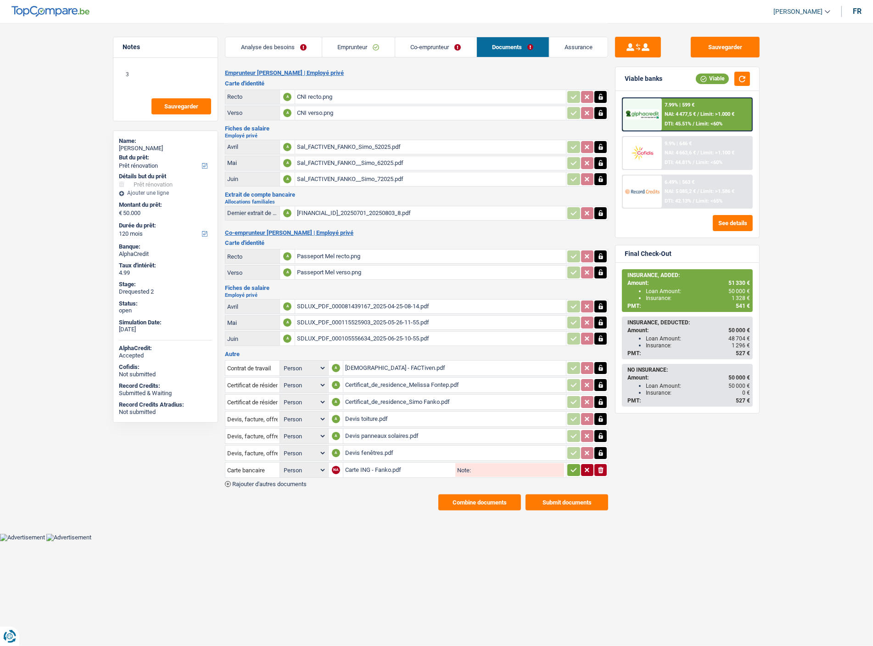
click at [586, 48] on link "Assurance" at bounding box center [579, 47] width 59 height 20
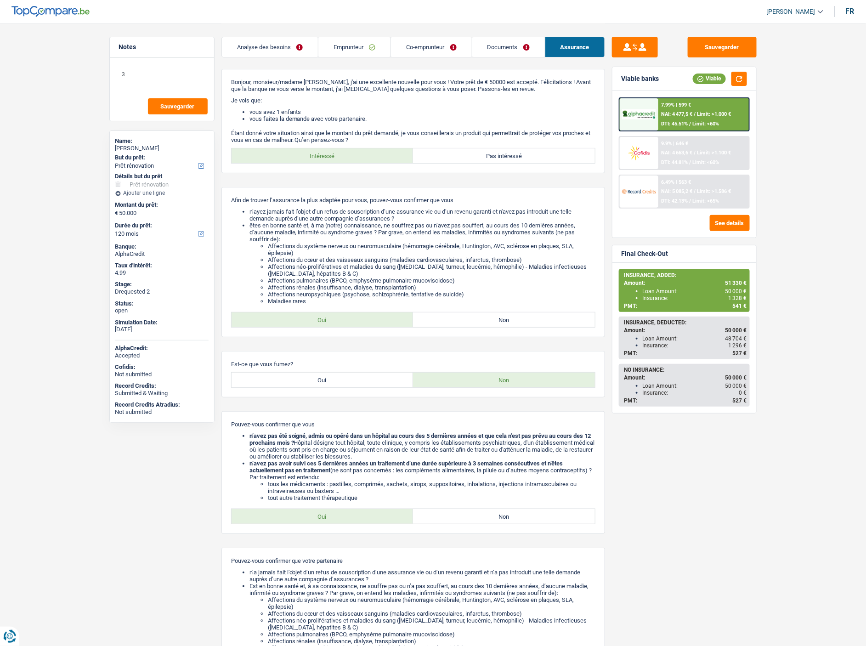
click at [346, 43] on link "Emprunteur" at bounding box center [354, 47] width 72 height 20
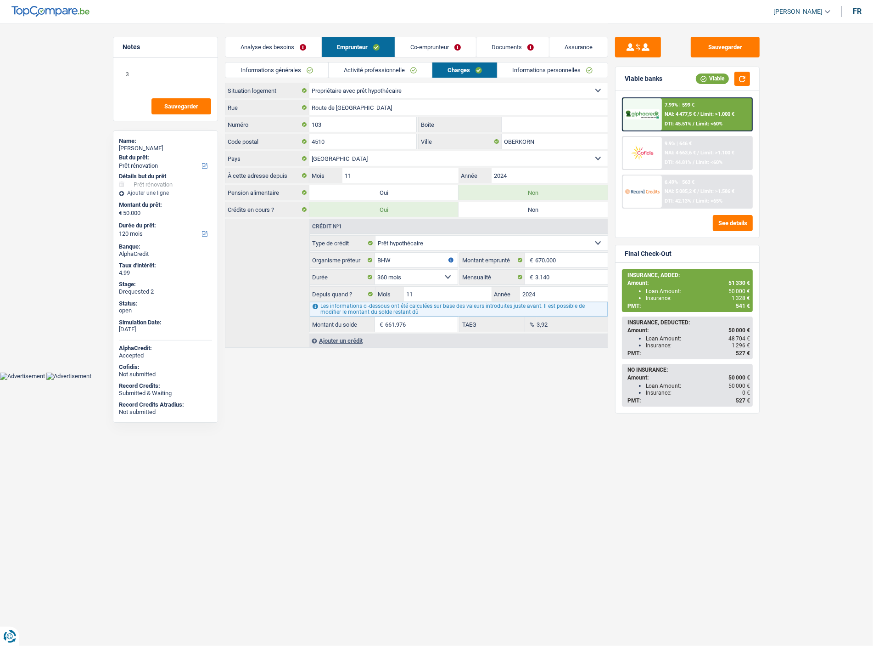
click at [437, 47] on link "Co-emprunteur" at bounding box center [435, 47] width 81 height 20
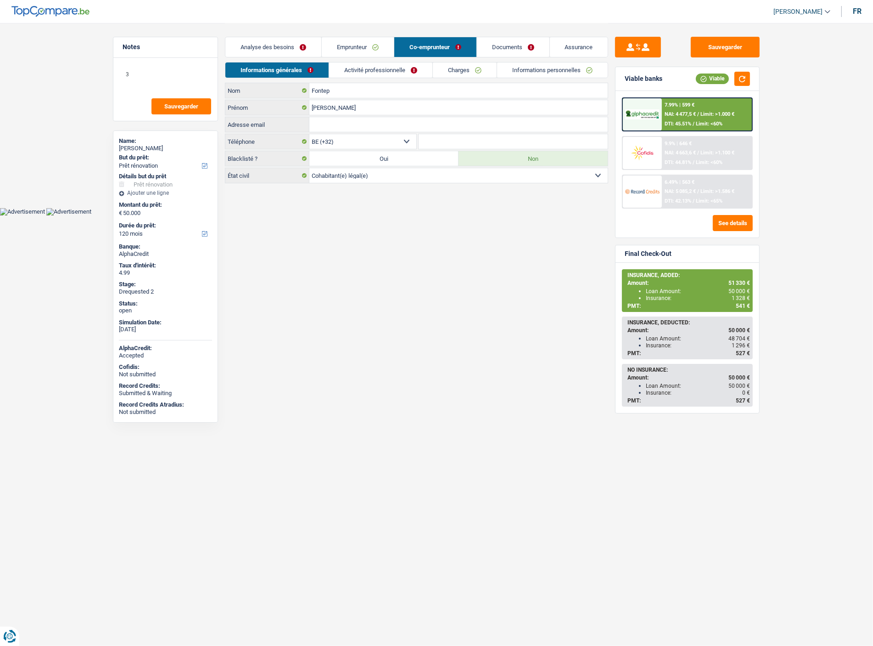
click at [458, 78] on div "Informations générales Activité professionnelle Charges Informations personnell…" at bounding box center [416, 72] width 383 height 21
click at [456, 72] on link "Charges" at bounding box center [465, 69] width 64 height 15
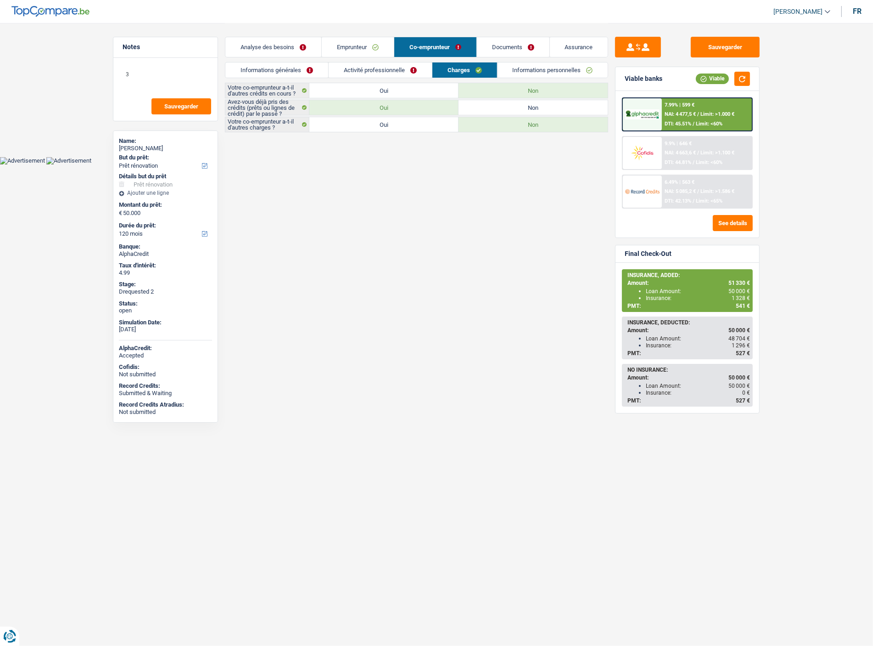
click at [351, 43] on link "Emprunteur" at bounding box center [358, 47] width 72 height 20
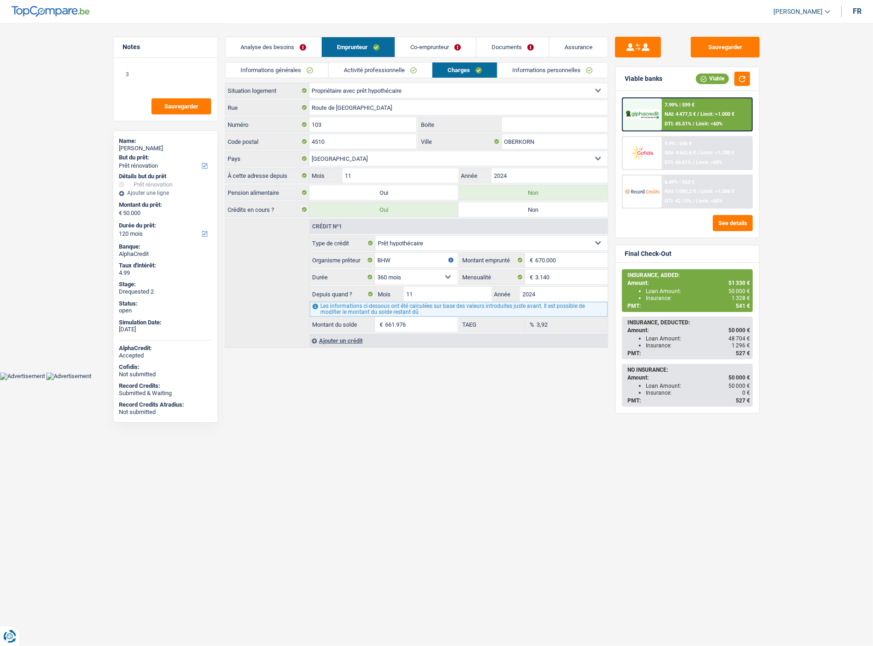
click at [576, 43] on link "Assurance" at bounding box center [579, 47] width 58 height 20
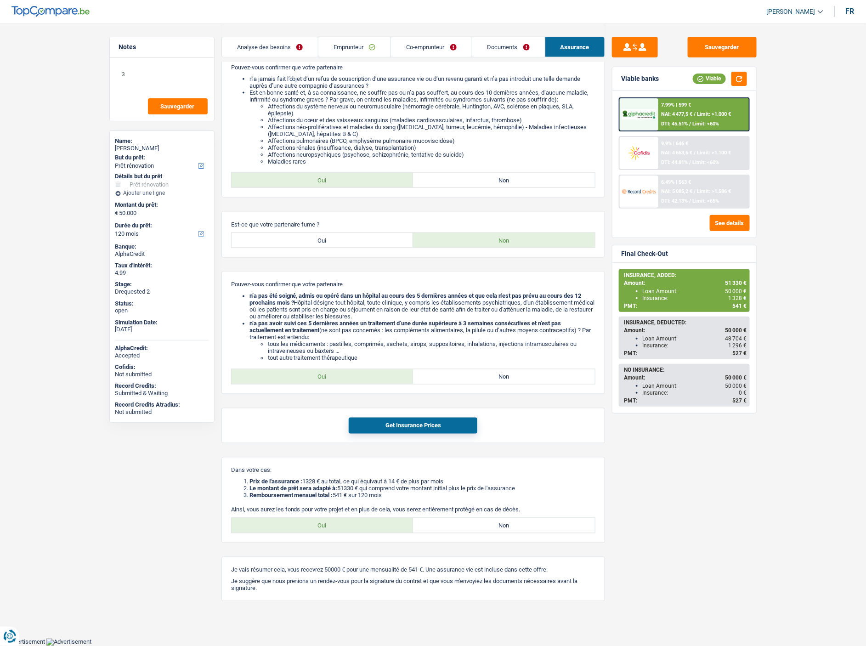
scroll to position [504, 0]
click at [663, 118] on div "7.99% | 599 € NAI: 4 477,5 € / Limit: >1.000 € DTI: 45.51% / Limit: <60%" at bounding box center [703, 114] width 90 height 32
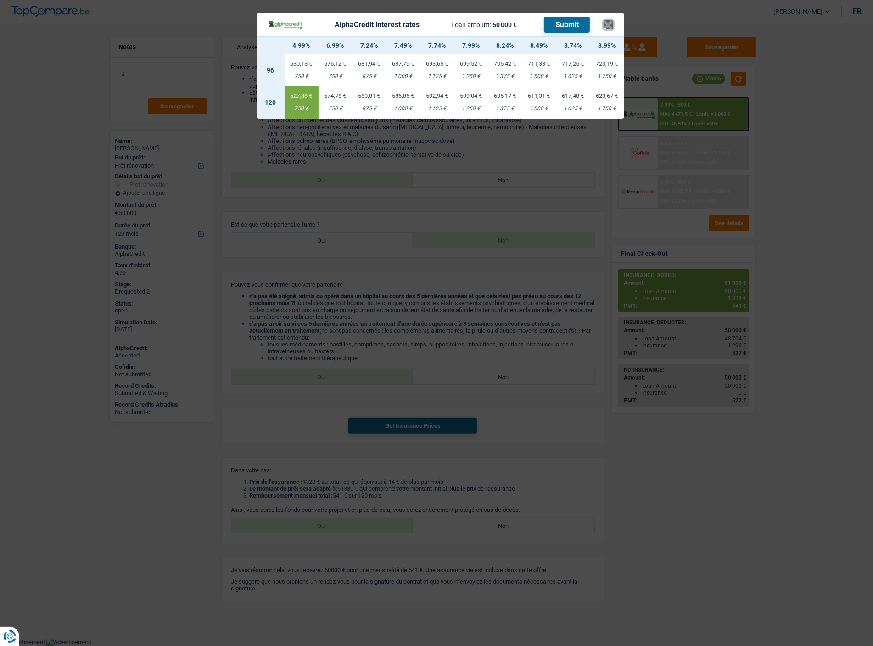
click at [608, 22] on button "×" at bounding box center [609, 24] width 10 height 9
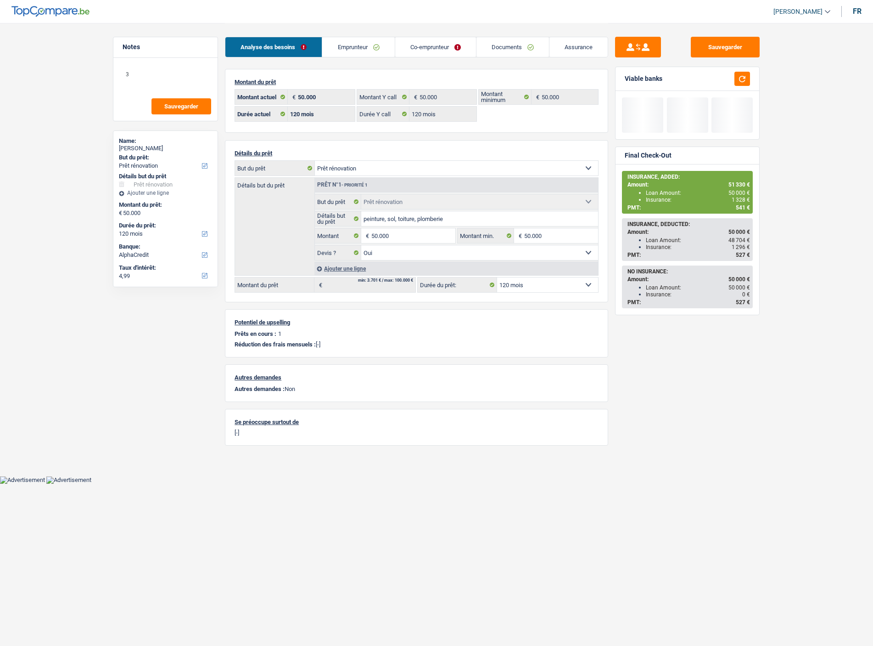
select select "renovation"
select select "120"
select select "alphacredit"
select select "120"
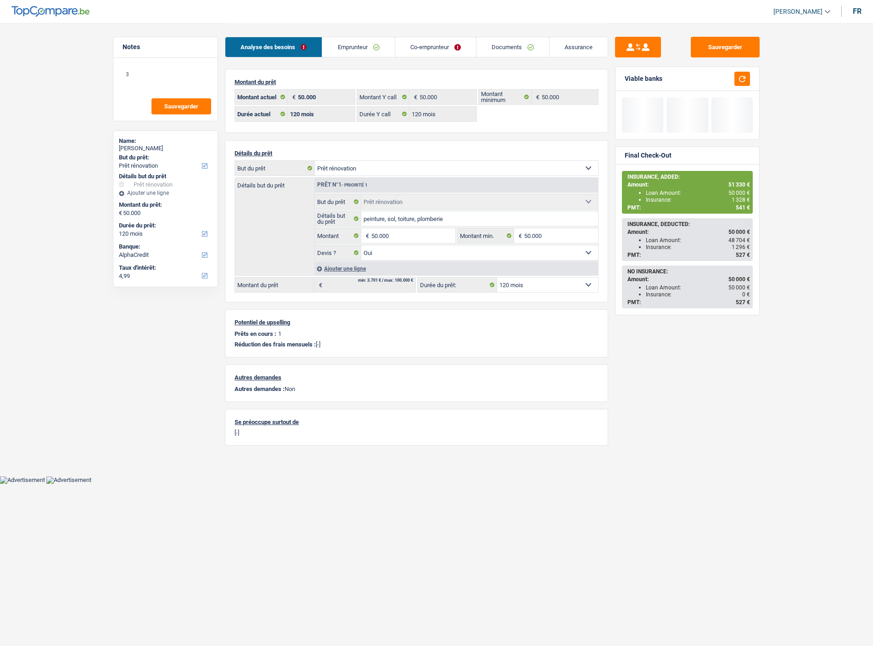
select select "120"
select select "renovation"
select select "yes"
select select "120"
